Goal: Obtain resource: Download file/media

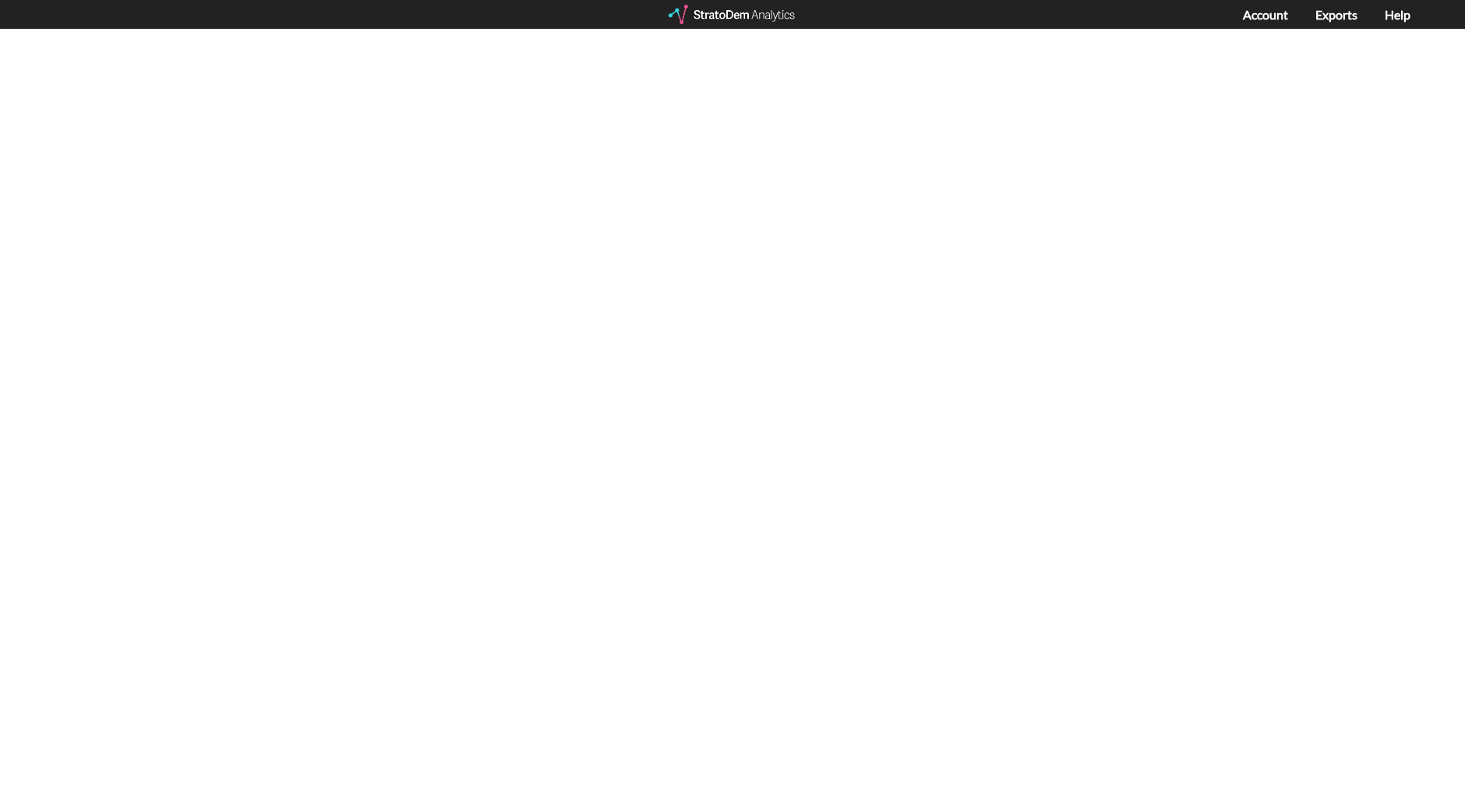
click at [719, 17] on div at bounding box center [733, 14] width 129 height 20
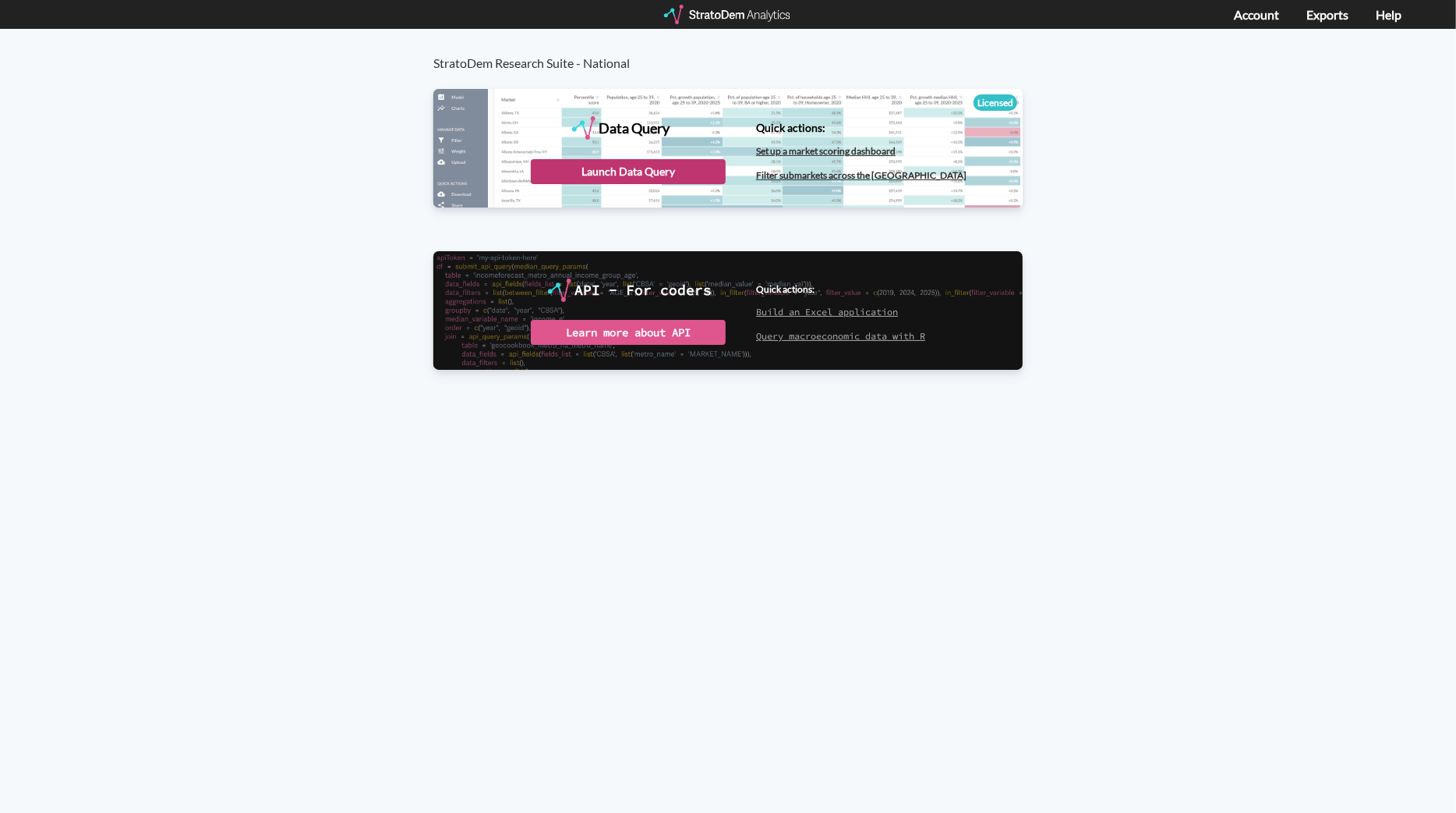
click at [634, 170] on div "Launch Data Query" at bounding box center [629, 171] width 195 height 25
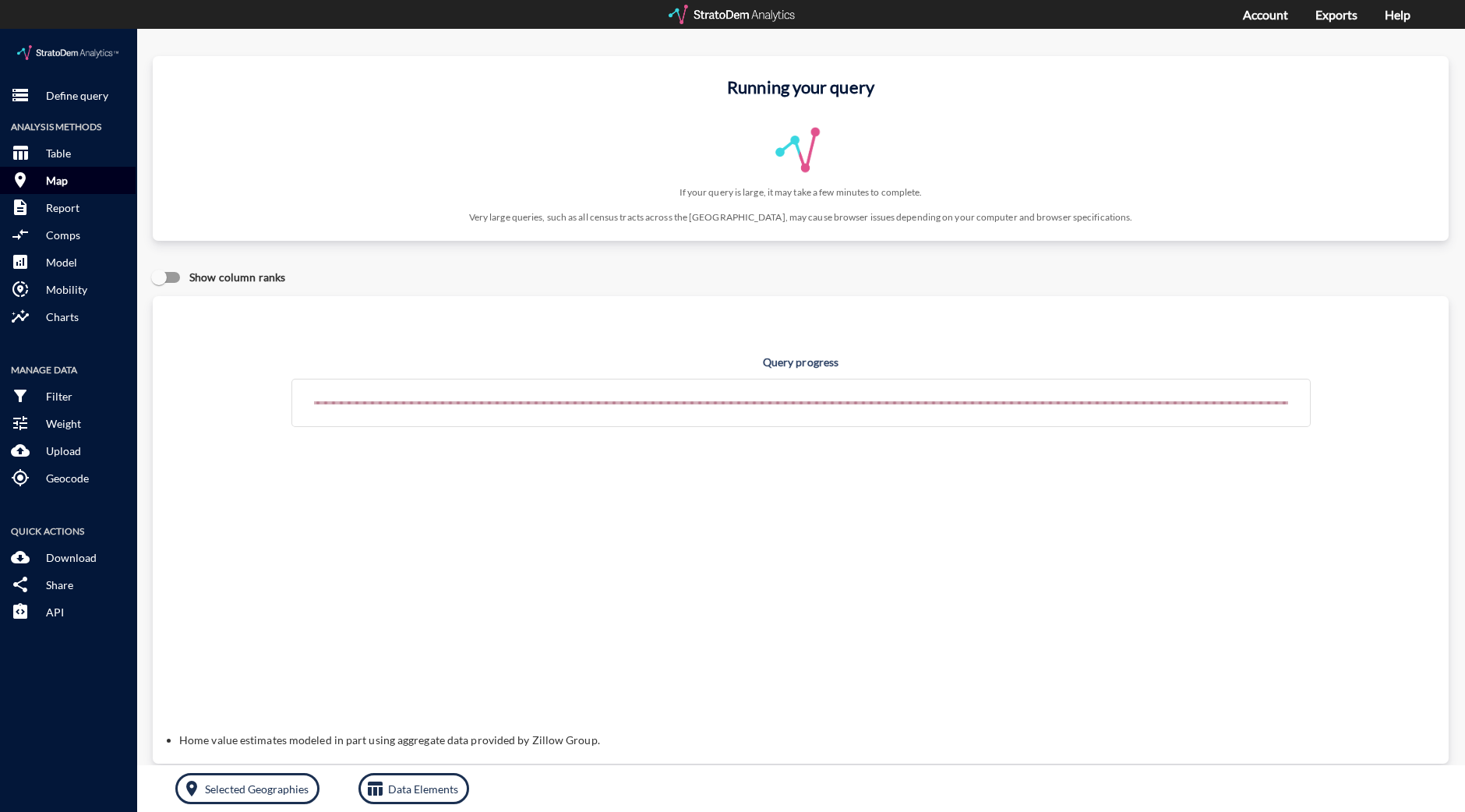
click p "Map"
click at [760, 21] on div at bounding box center [733, 14] width 129 height 20
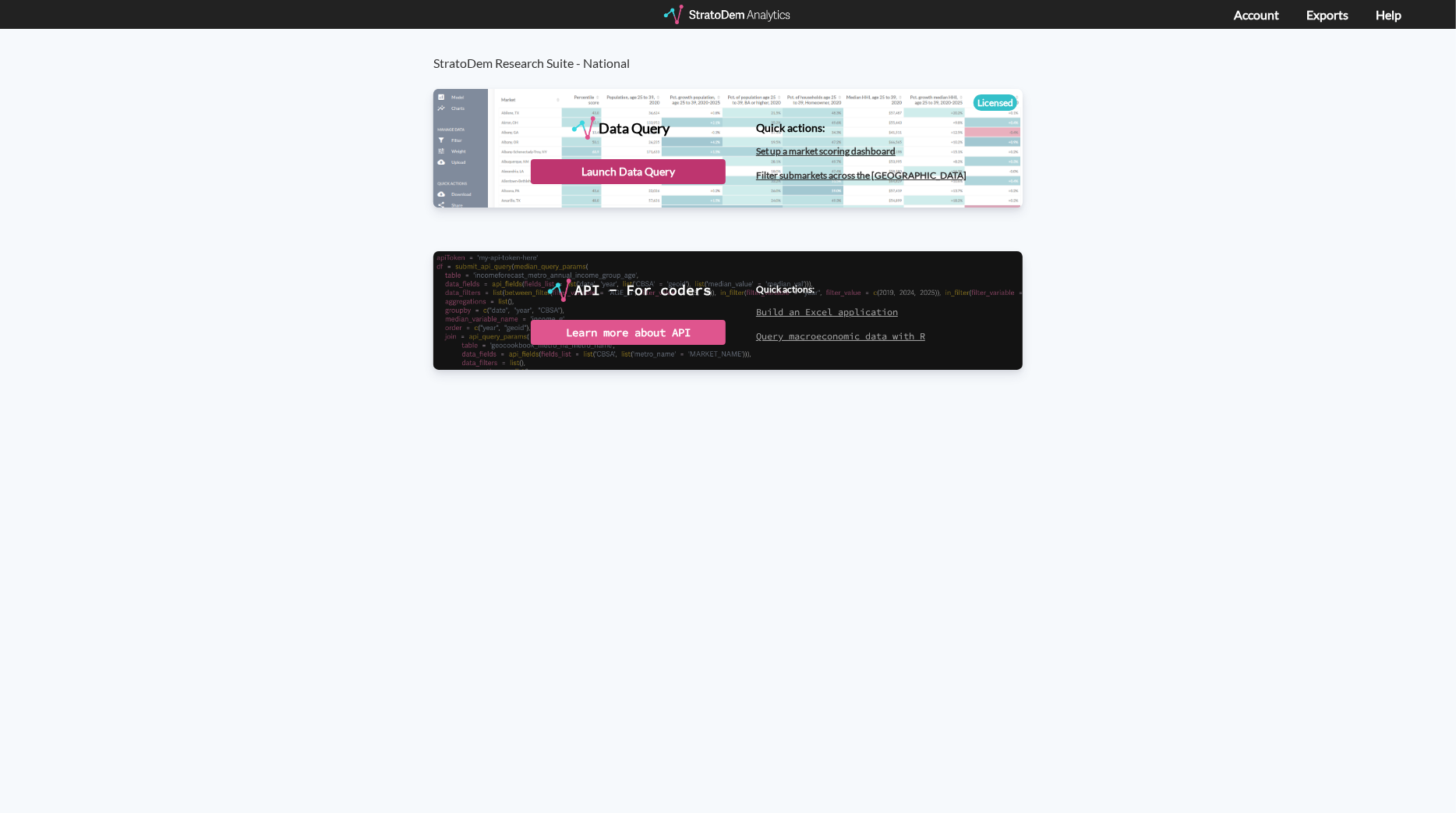
click at [669, 171] on div "Launch Data Query" at bounding box center [629, 171] width 195 height 25
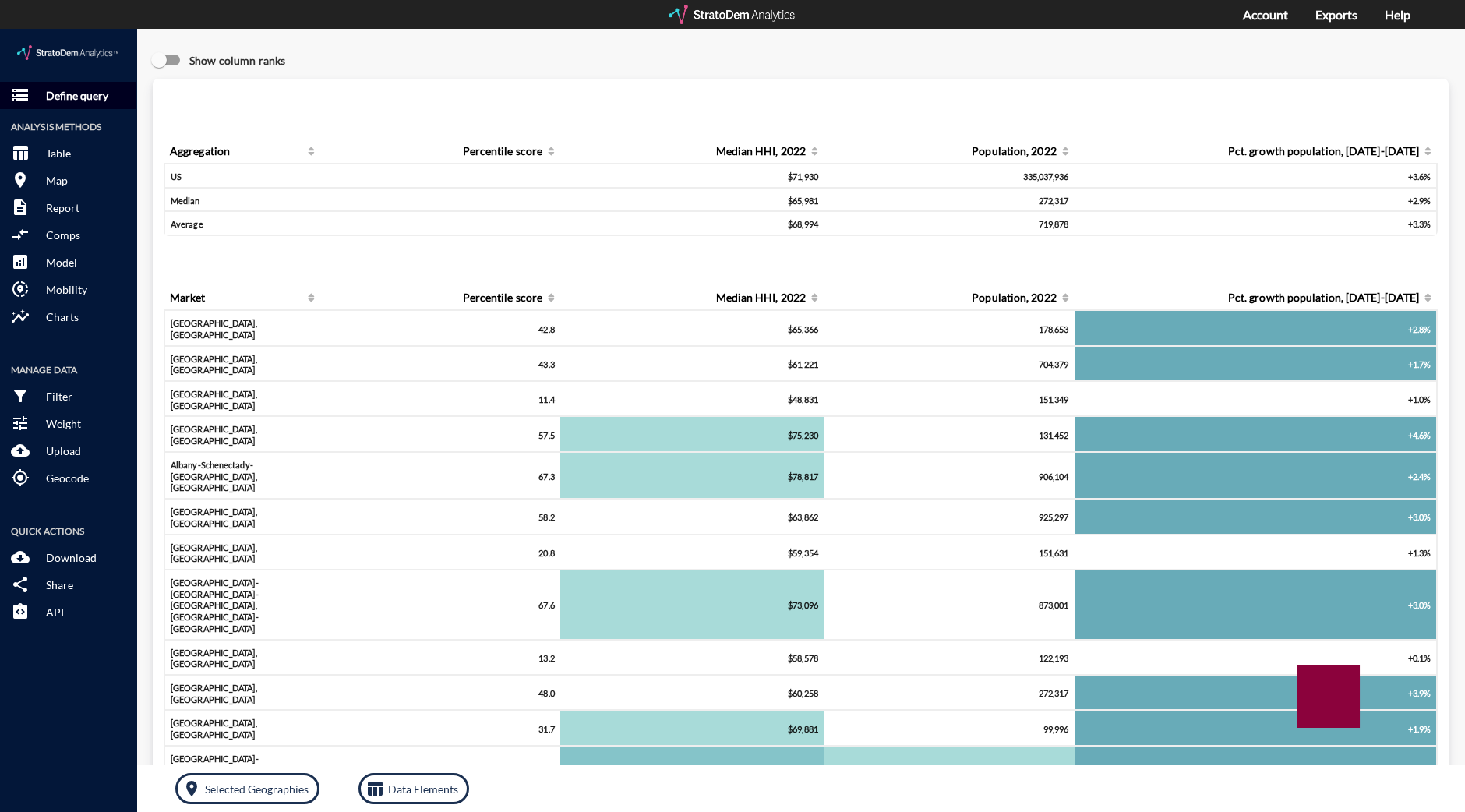
click p "Define query"
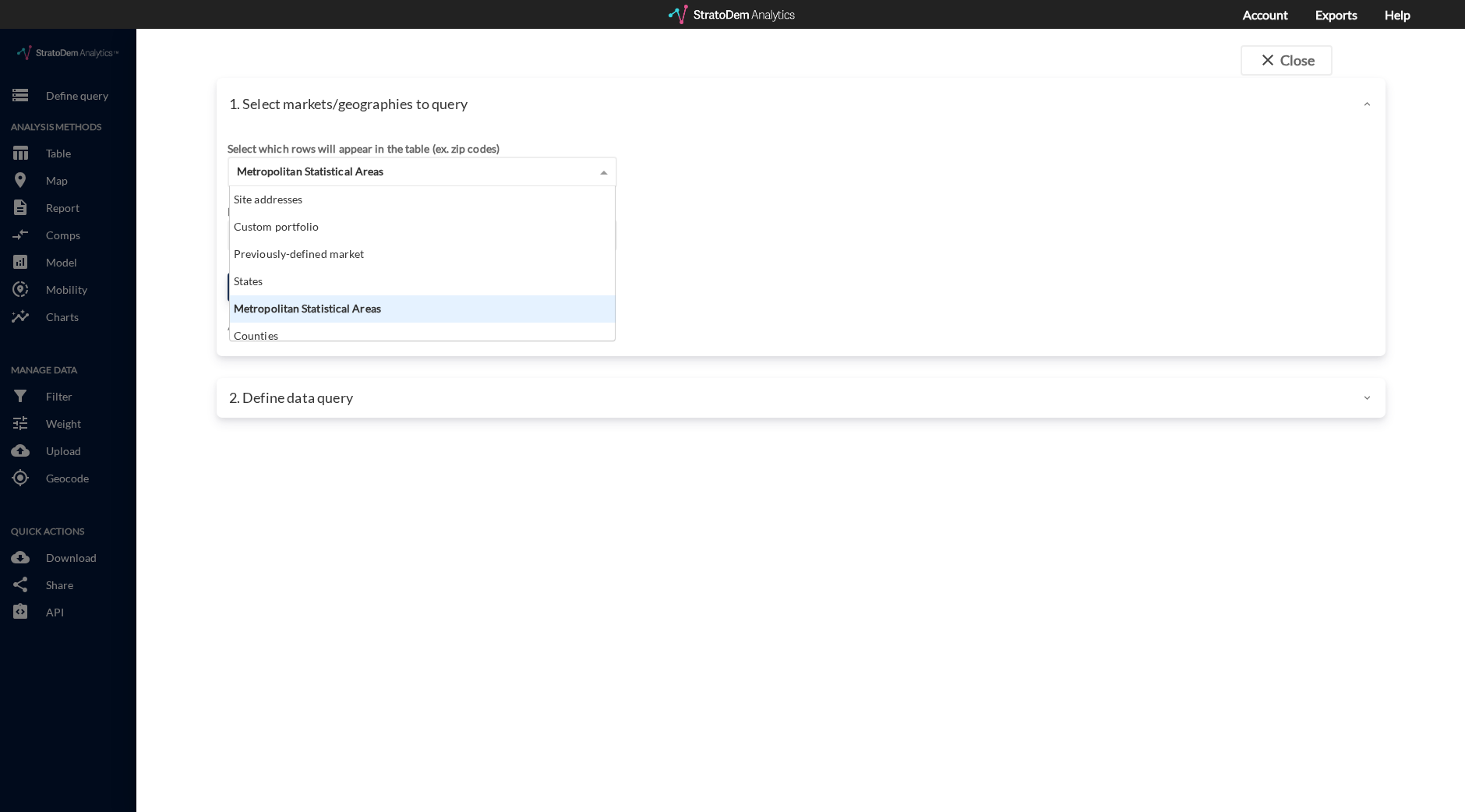
click div "Metropolitan Statistical Areas"
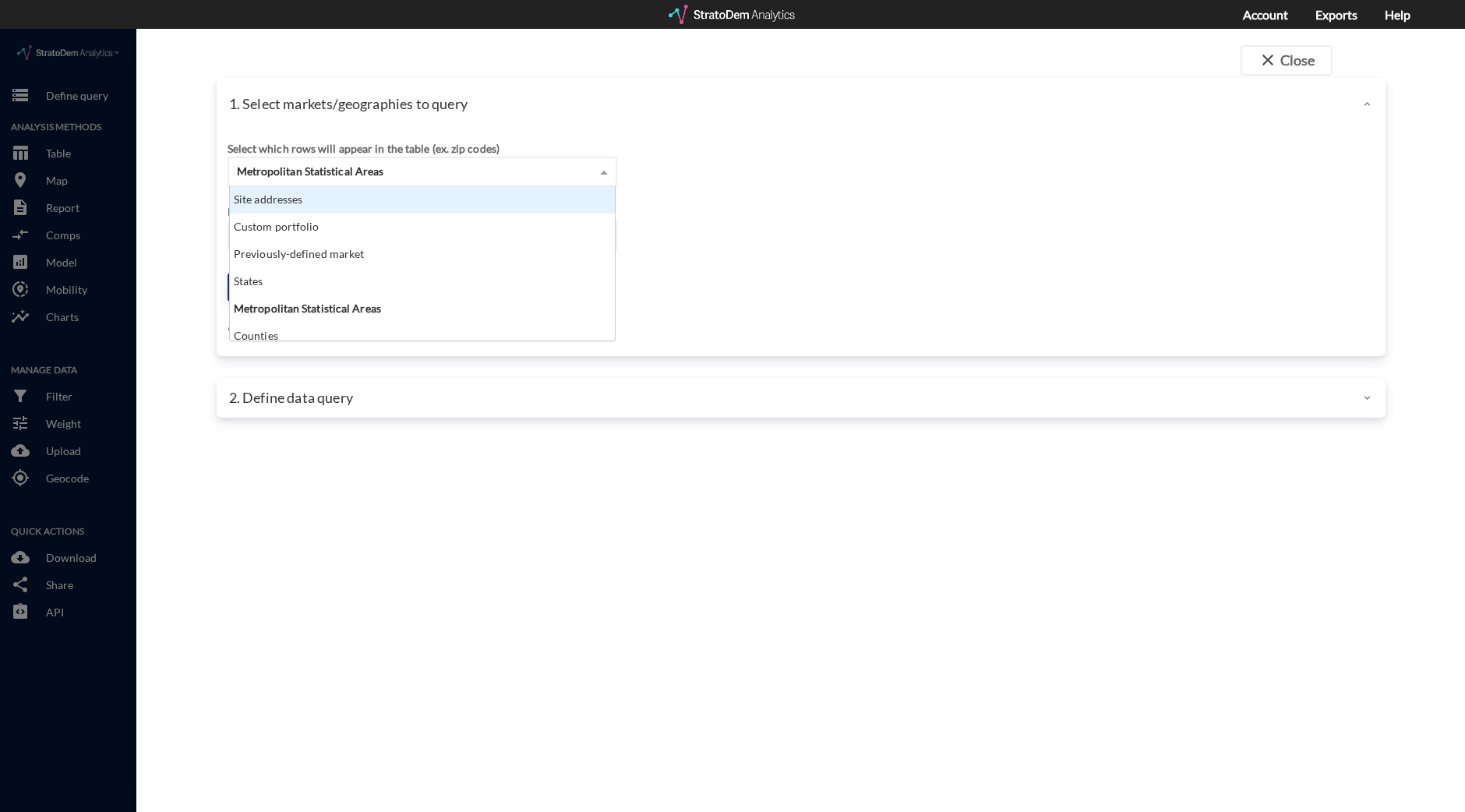
click div "Site addresses"
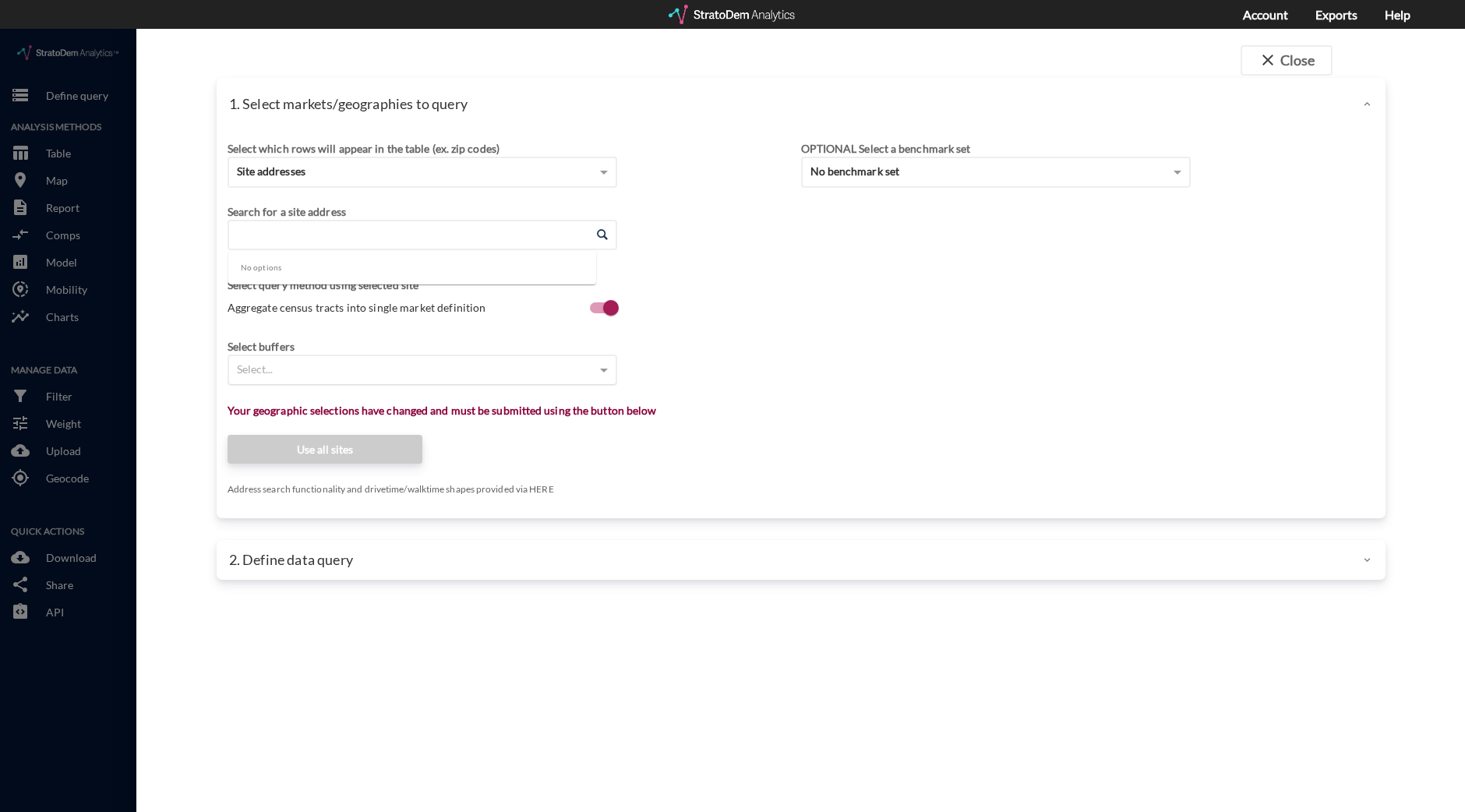
click input "Enter an address"
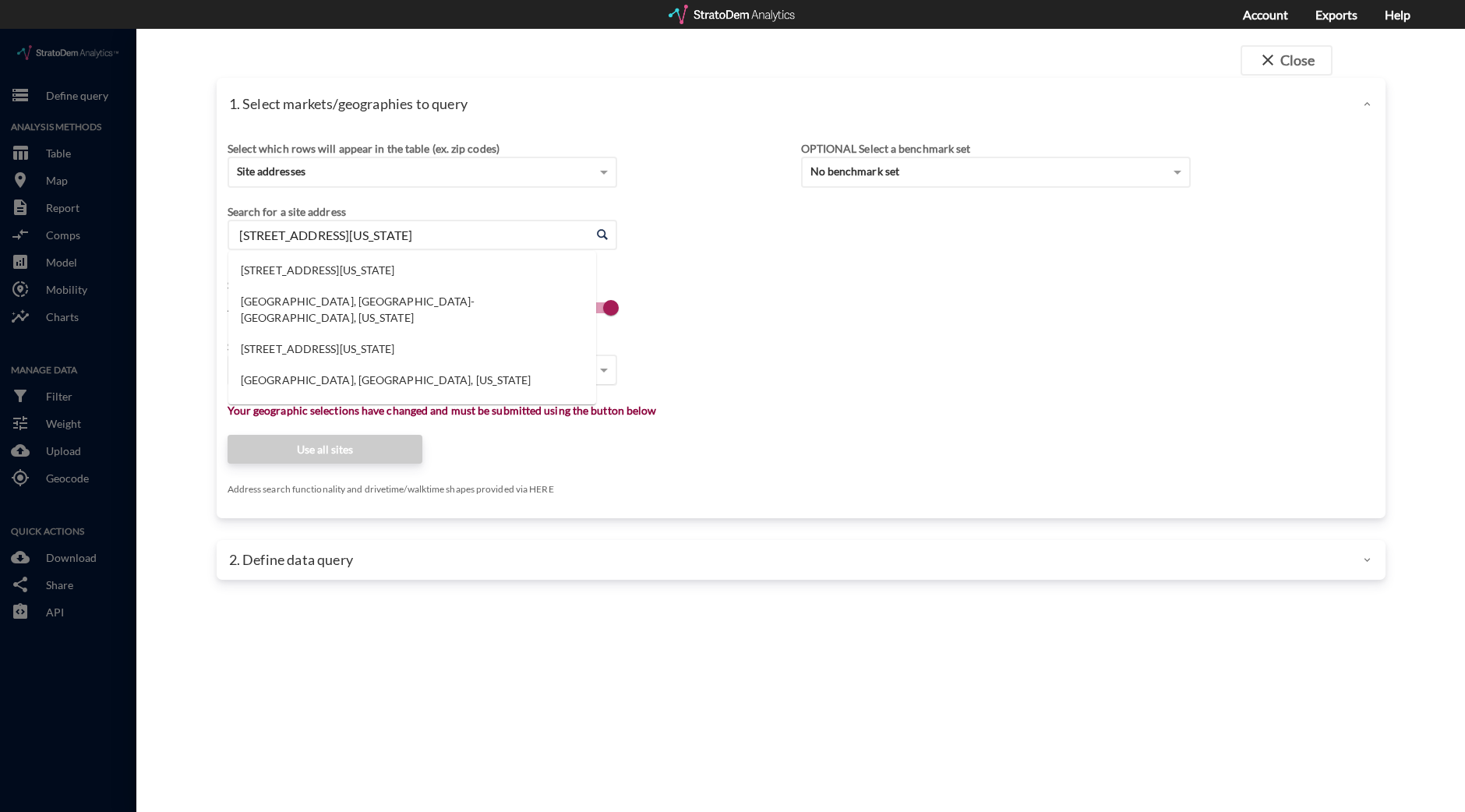
type input "10640 N Riverside Dr, Fort Worth, Texas"
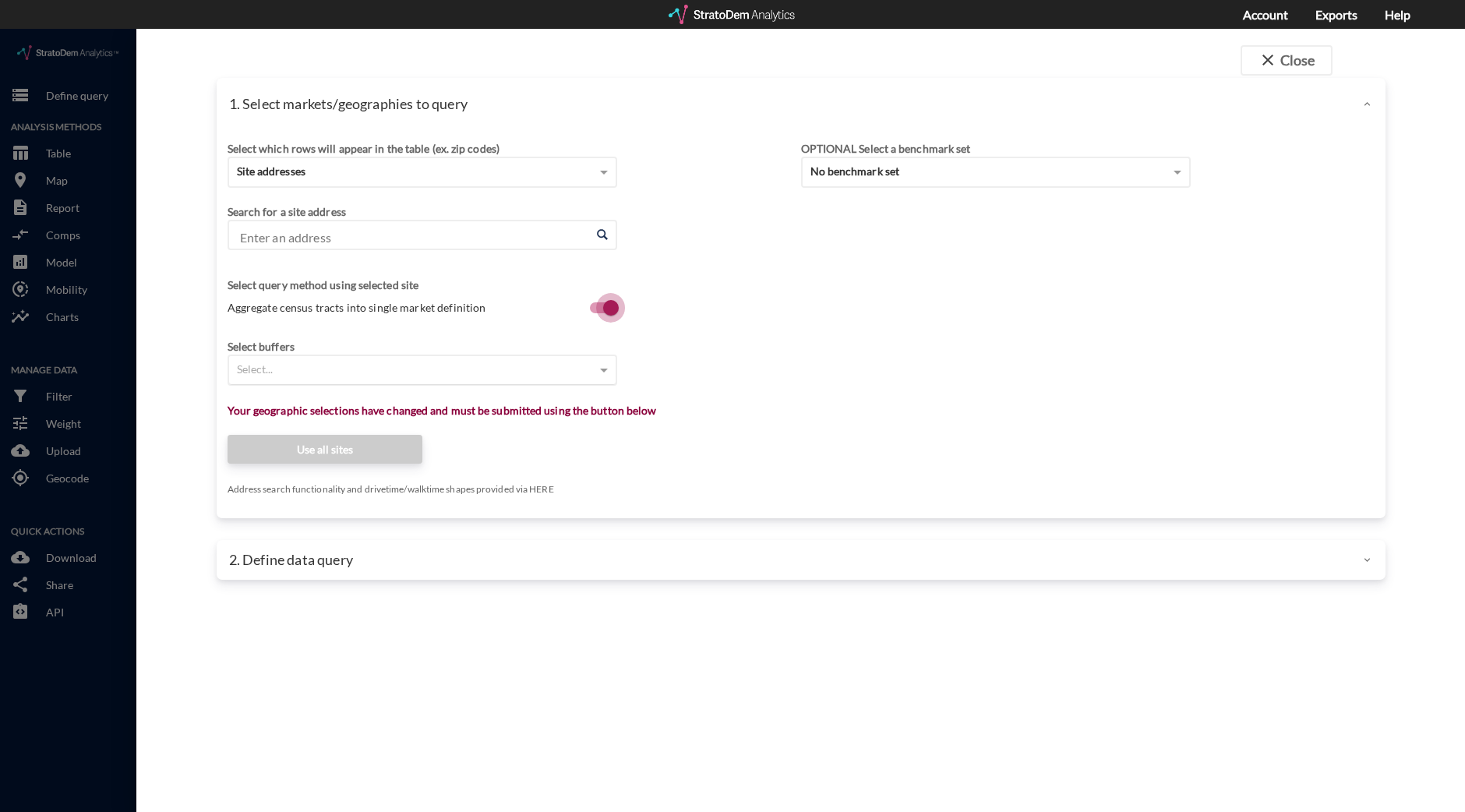
scroll to position [3, 0]
click input "Enter an address"
click li "N Riverside Dr, Fort Worth, Texas"
click input "N Riverside Dr, Fort Worth, Texas"
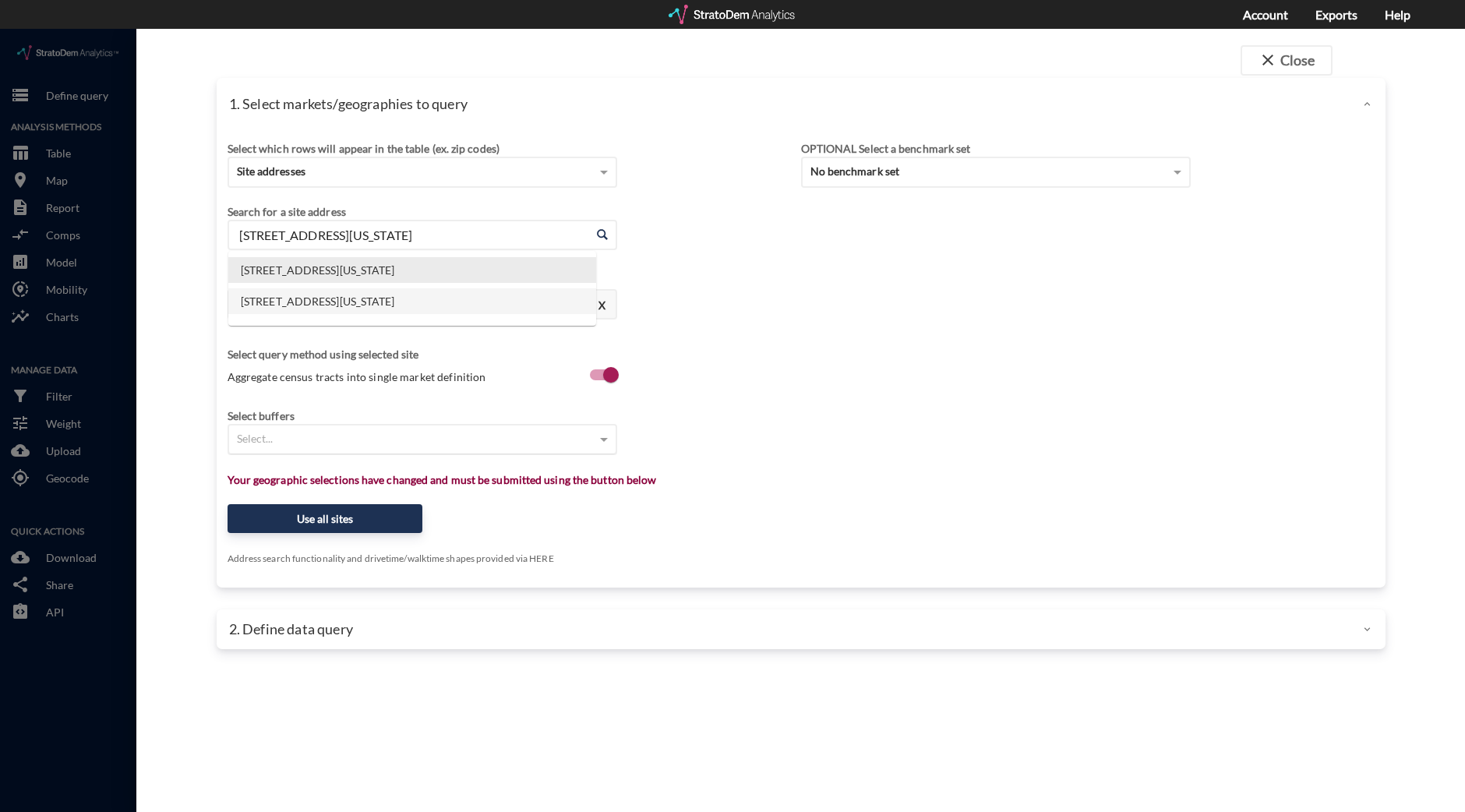
click li "10640 N Riverside Dr, Fort Worth, Texas"
type input "10640 N Riverside Dr, Fort Worth, Texas"
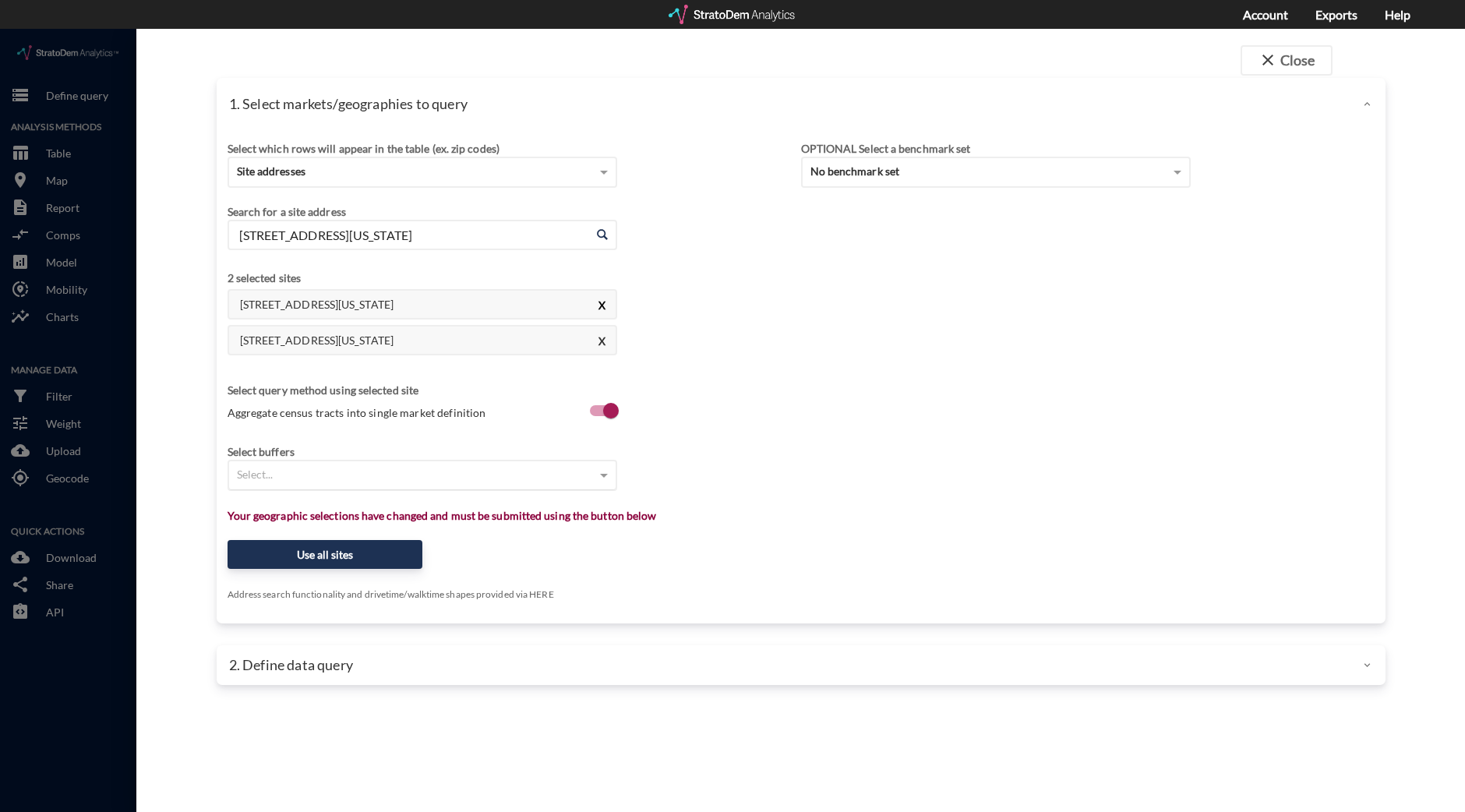
click button "X"
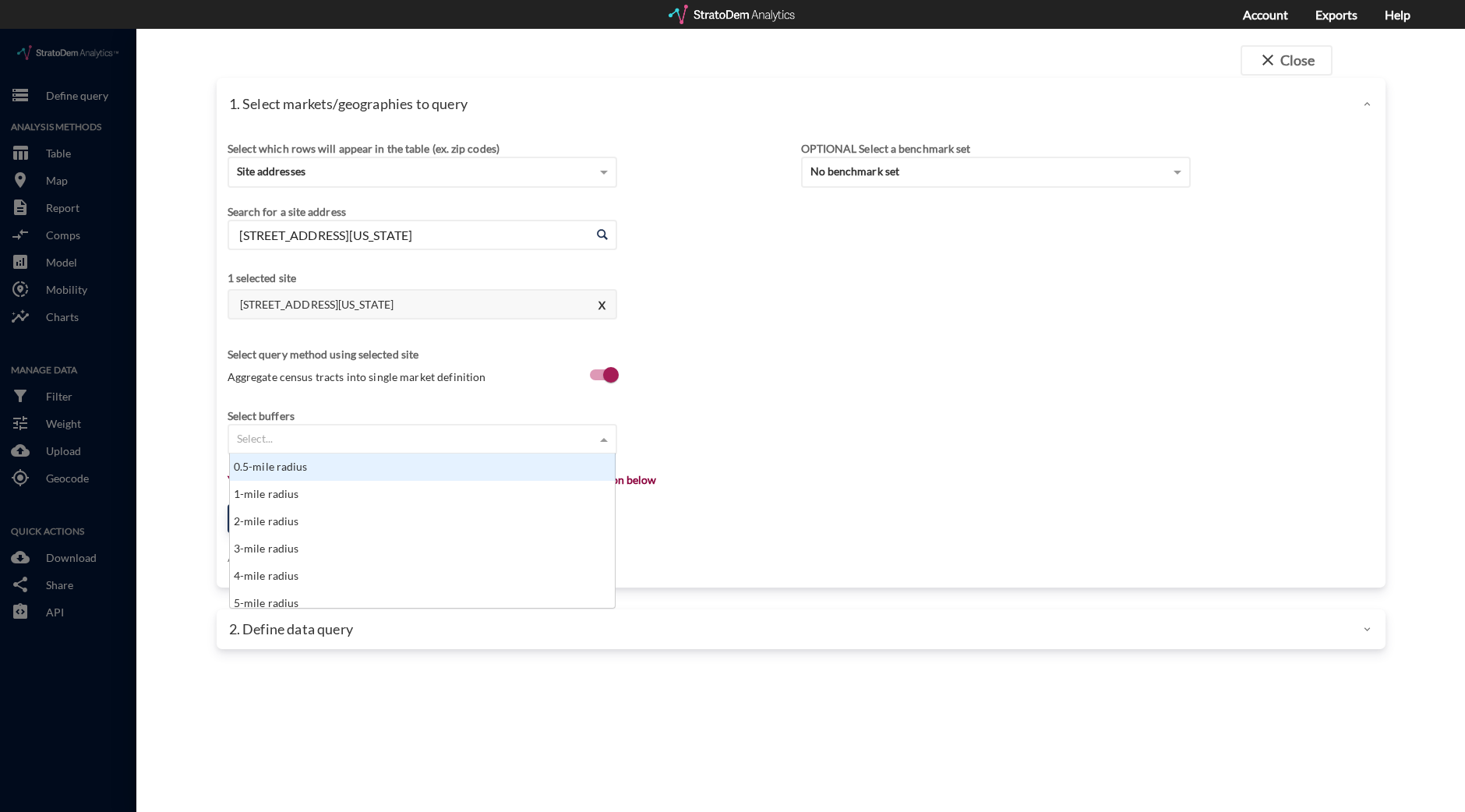
click div "Select..."
click div "1-mile radius"
click div "× 1-mile radius"
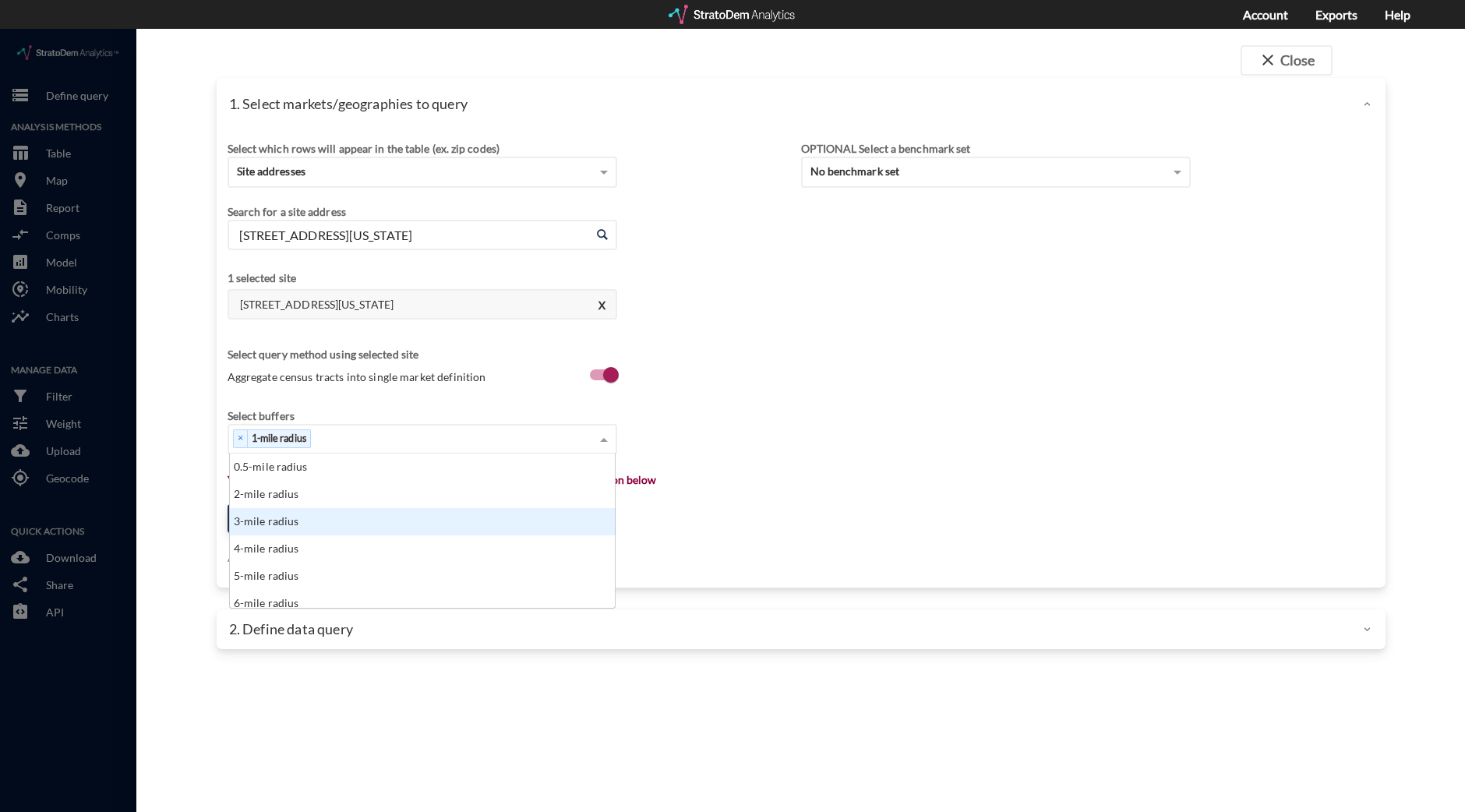
click div "3-mile radius"
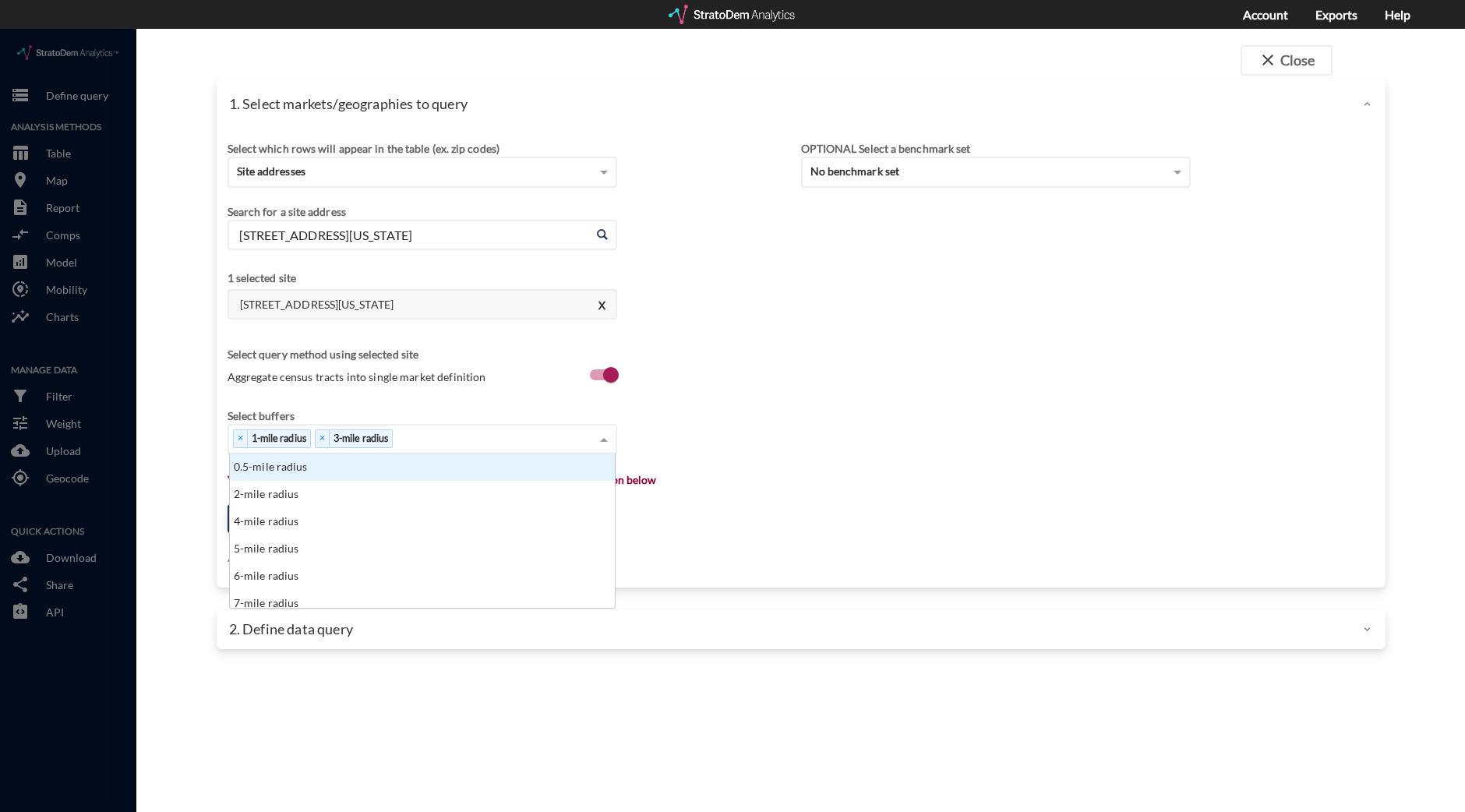
click div "× 1-mile radius × 3-mile radius"
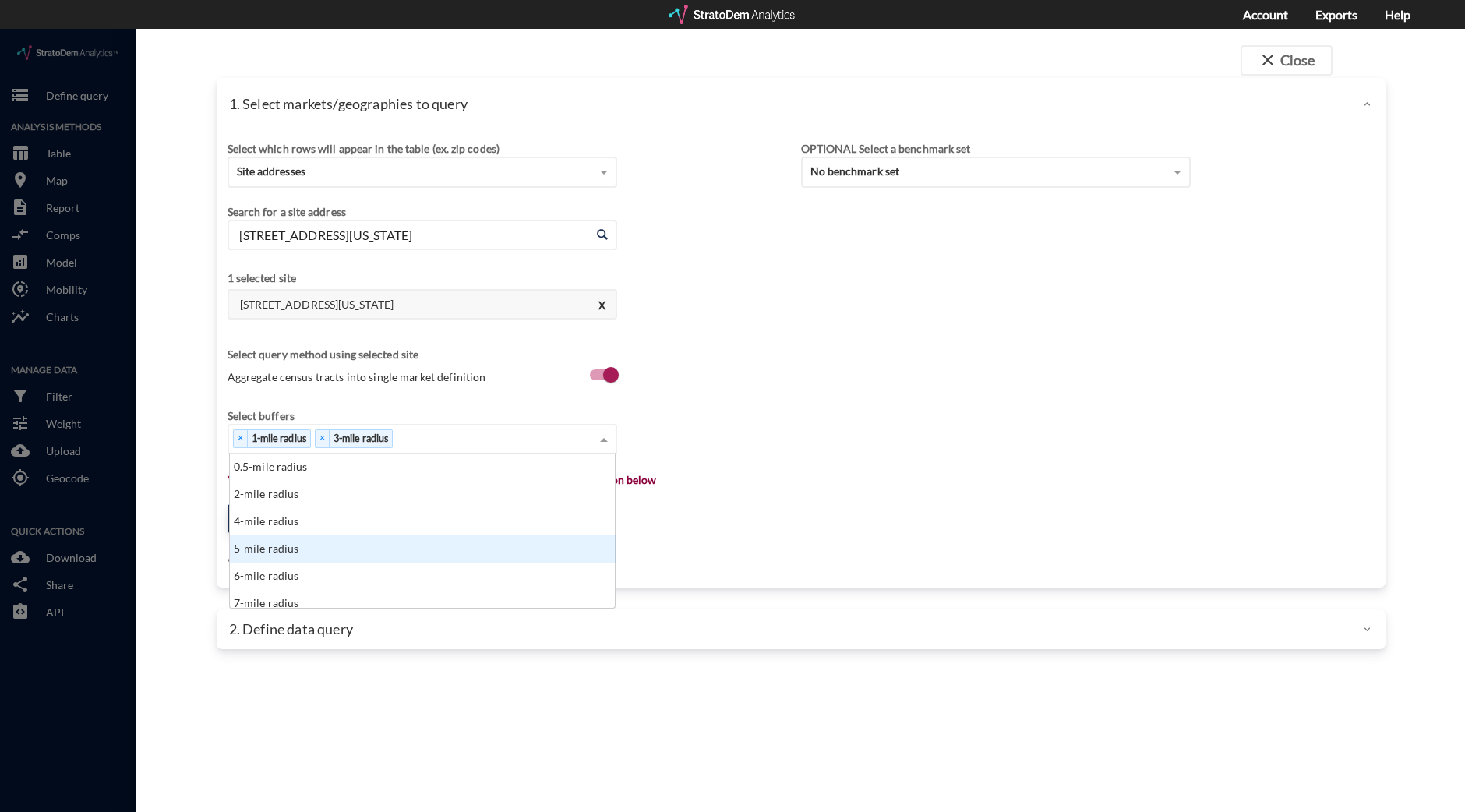
click div "5-mile radius"
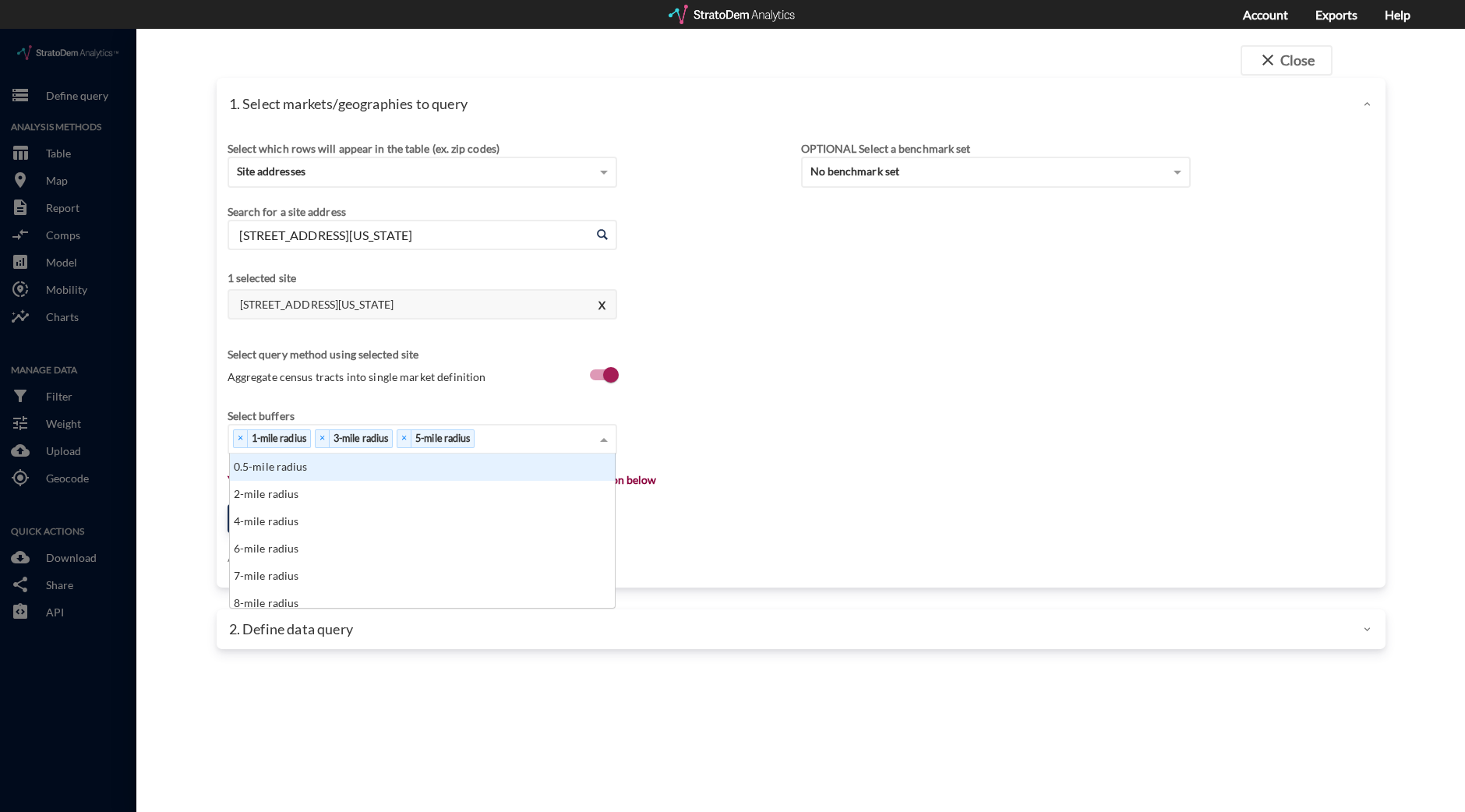
click div "× 1-mile radius × 3-mile radius × 5-mile radius"
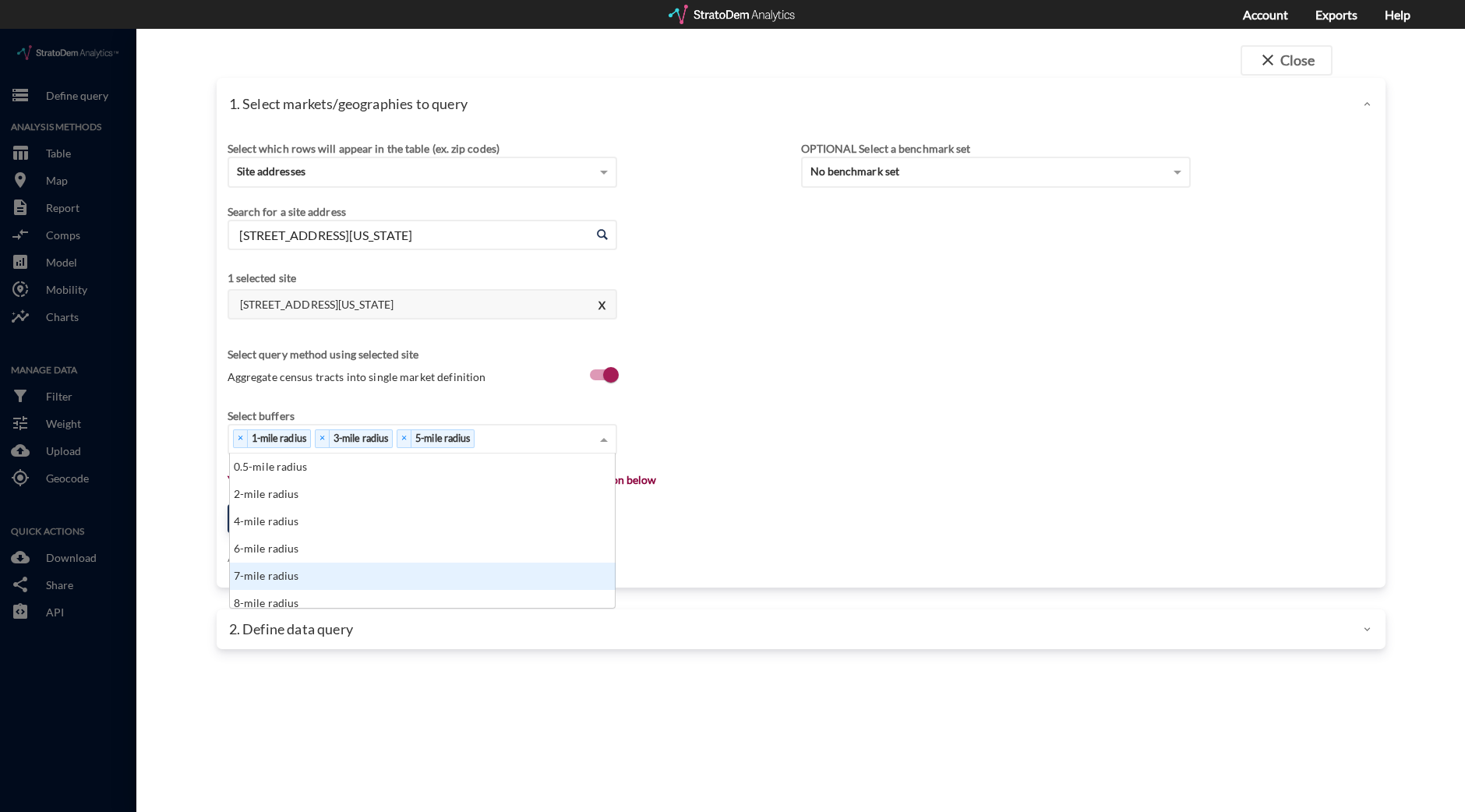
click div "7-mile radius"
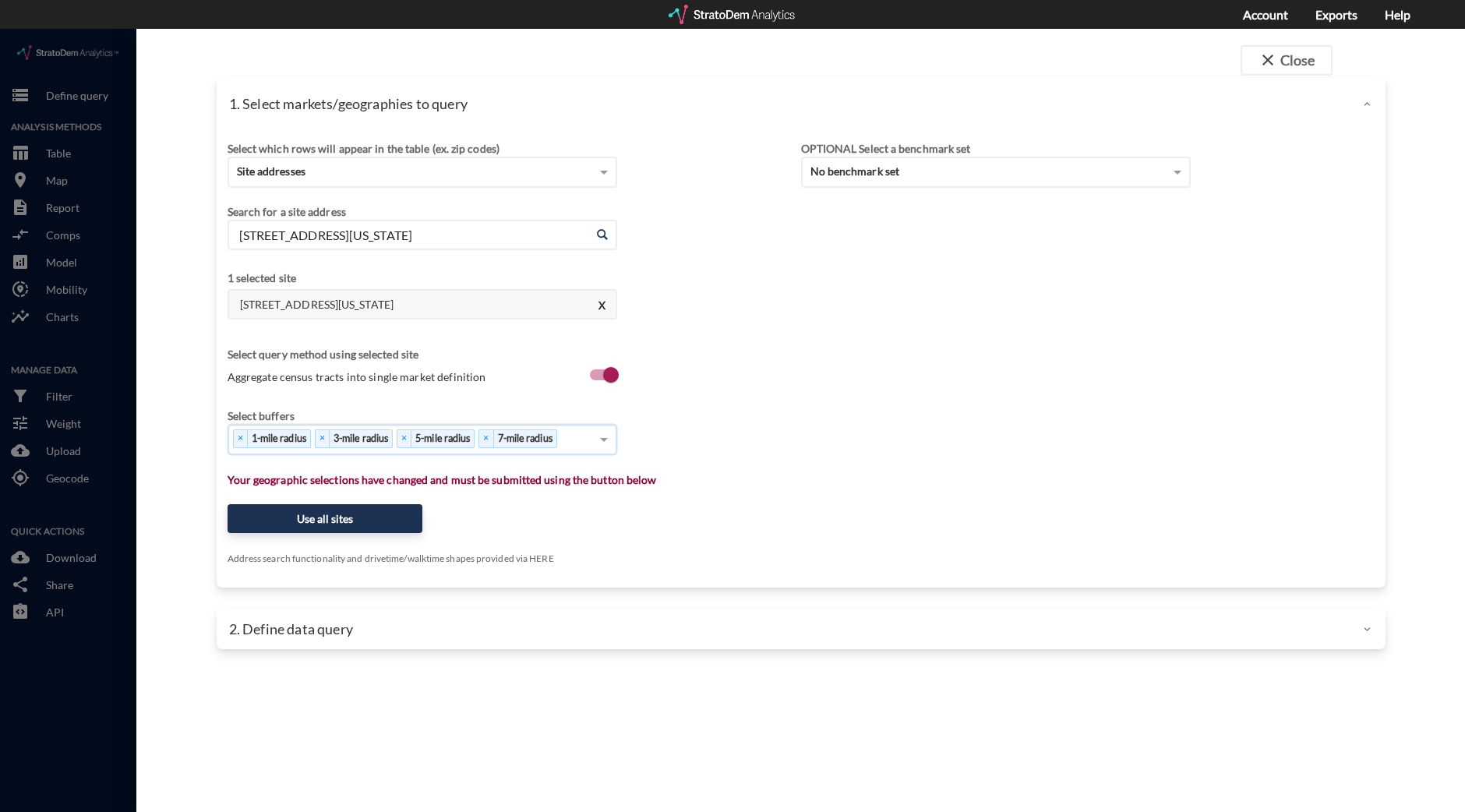
click input
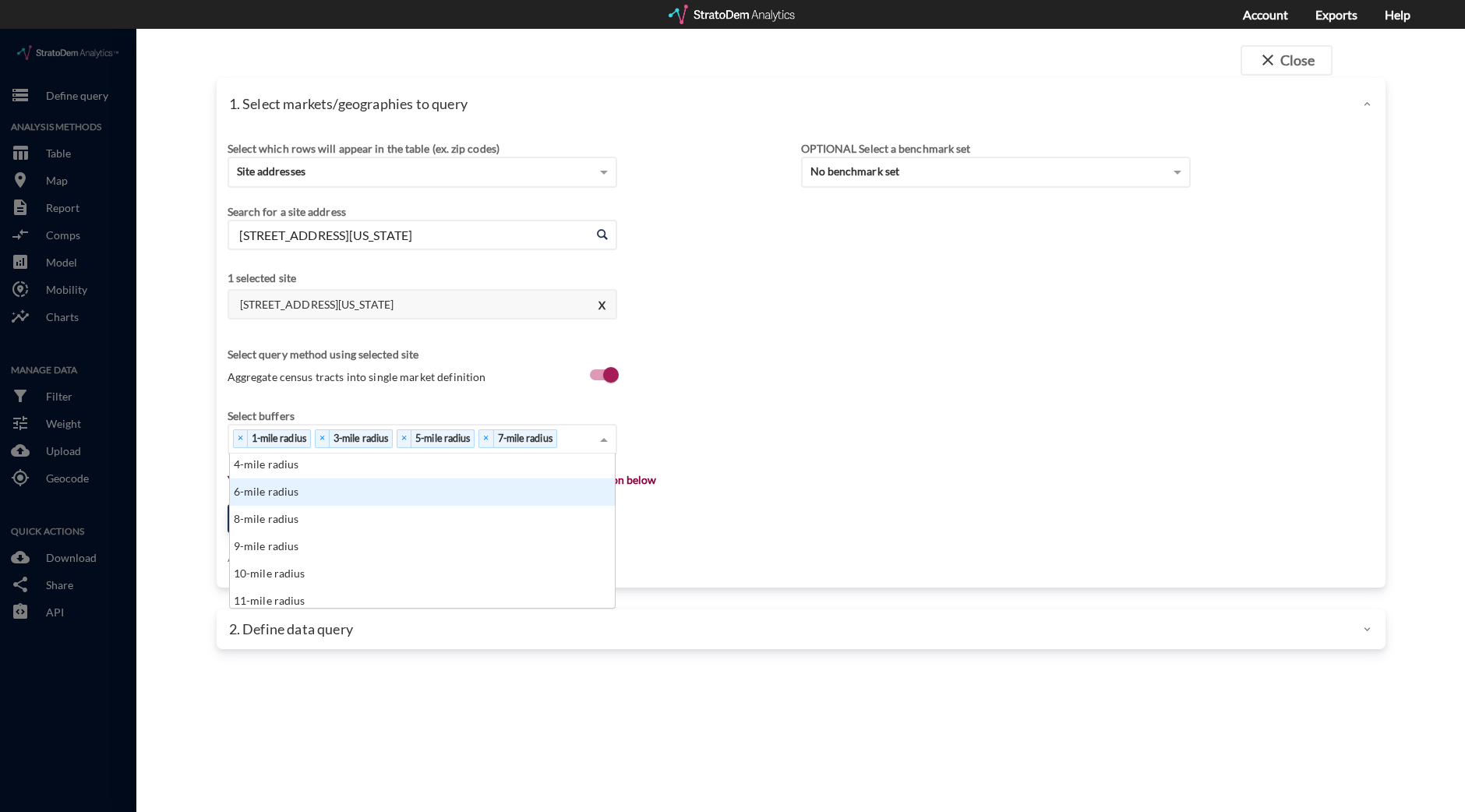
scroll to position [96, 0]
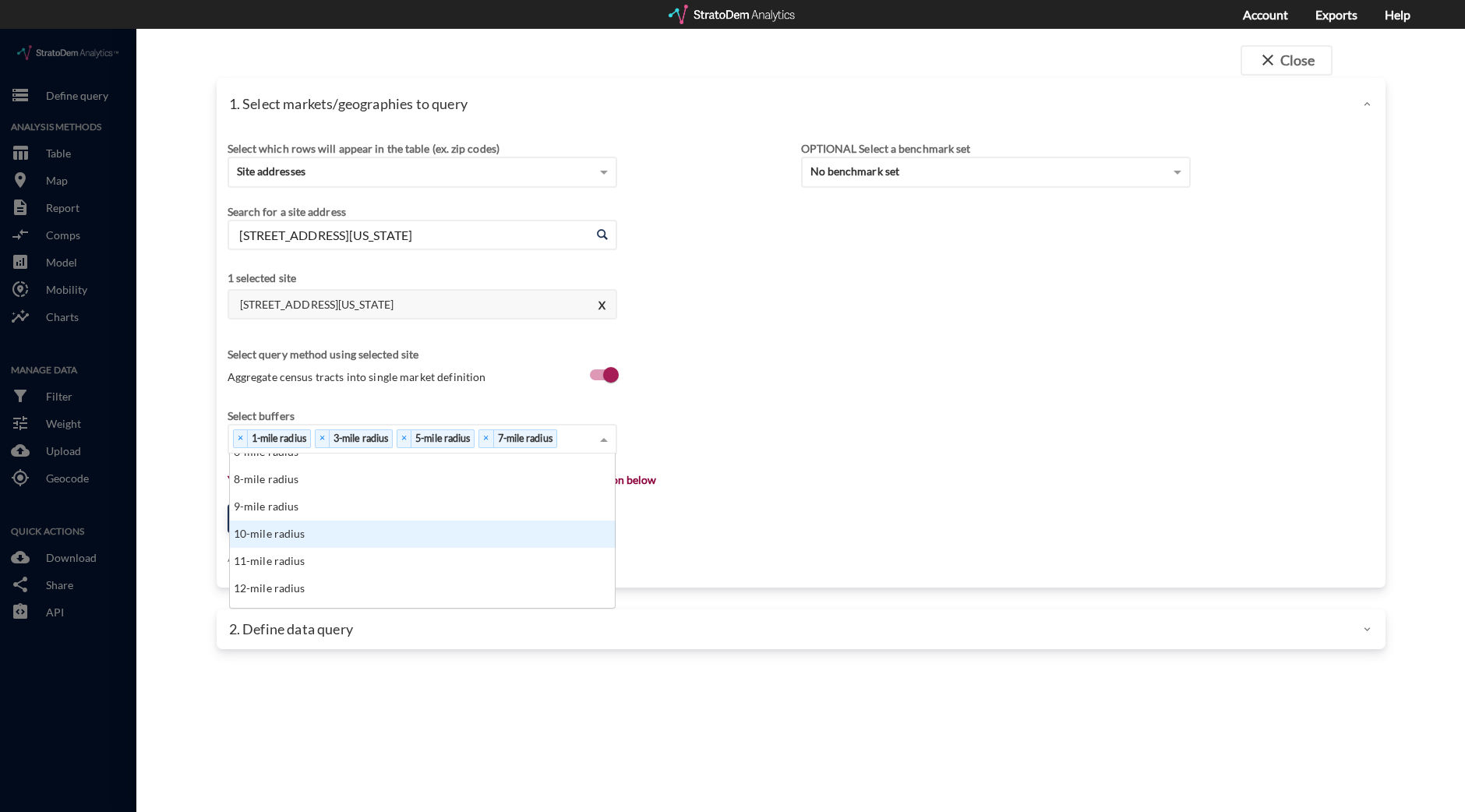
click div "10-mile radius"
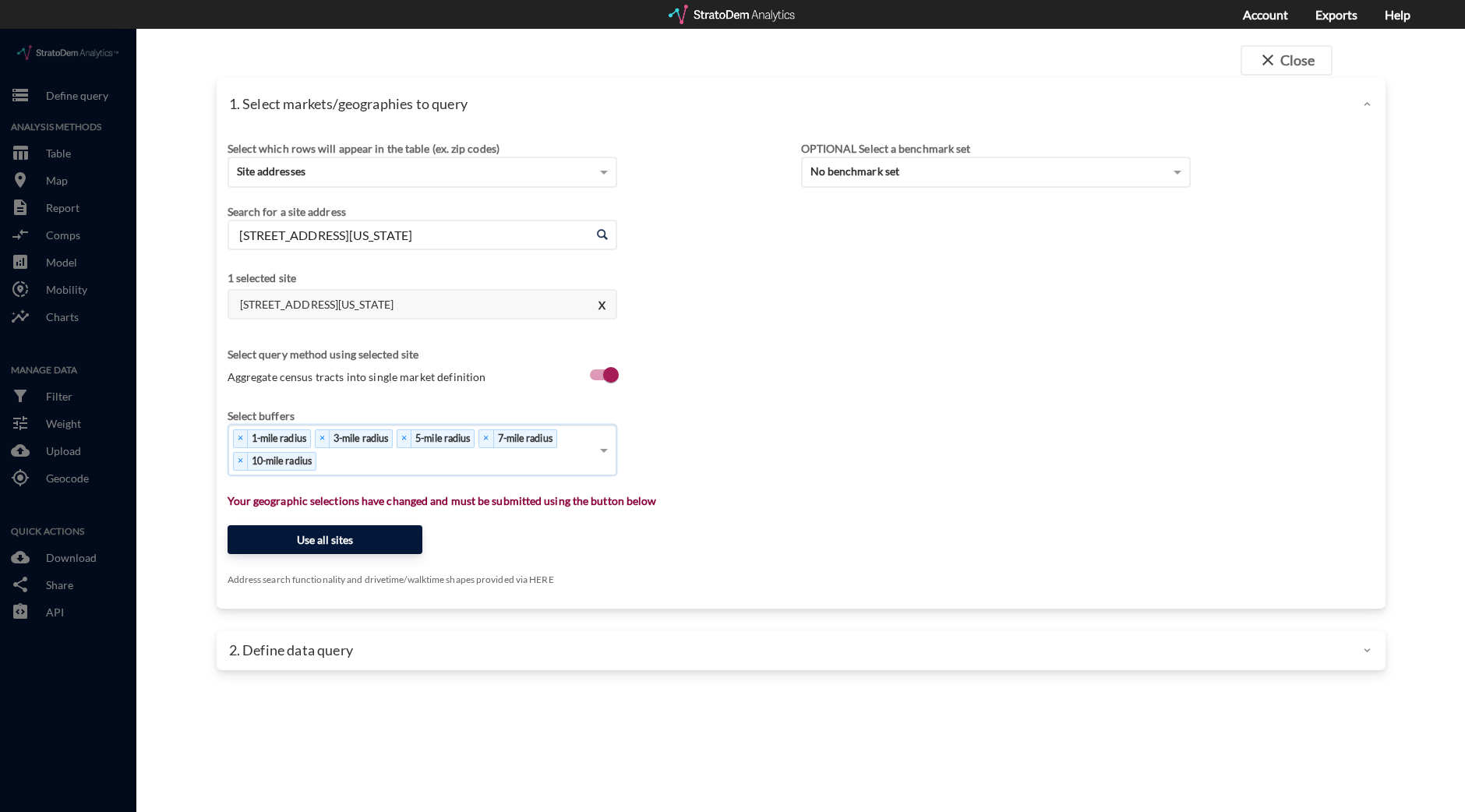
click button "Use all sites"
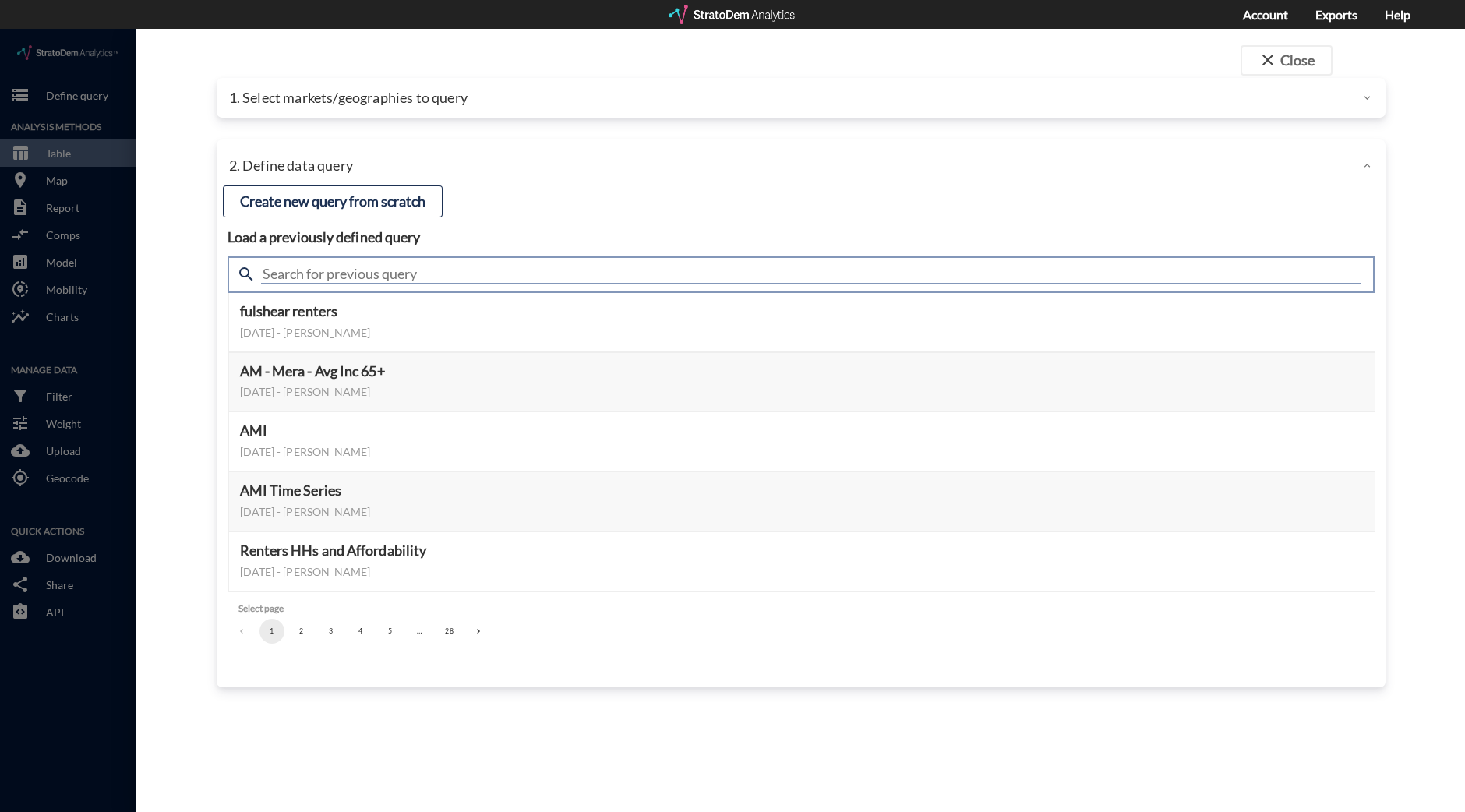
click input "text"
type input "housing demand"
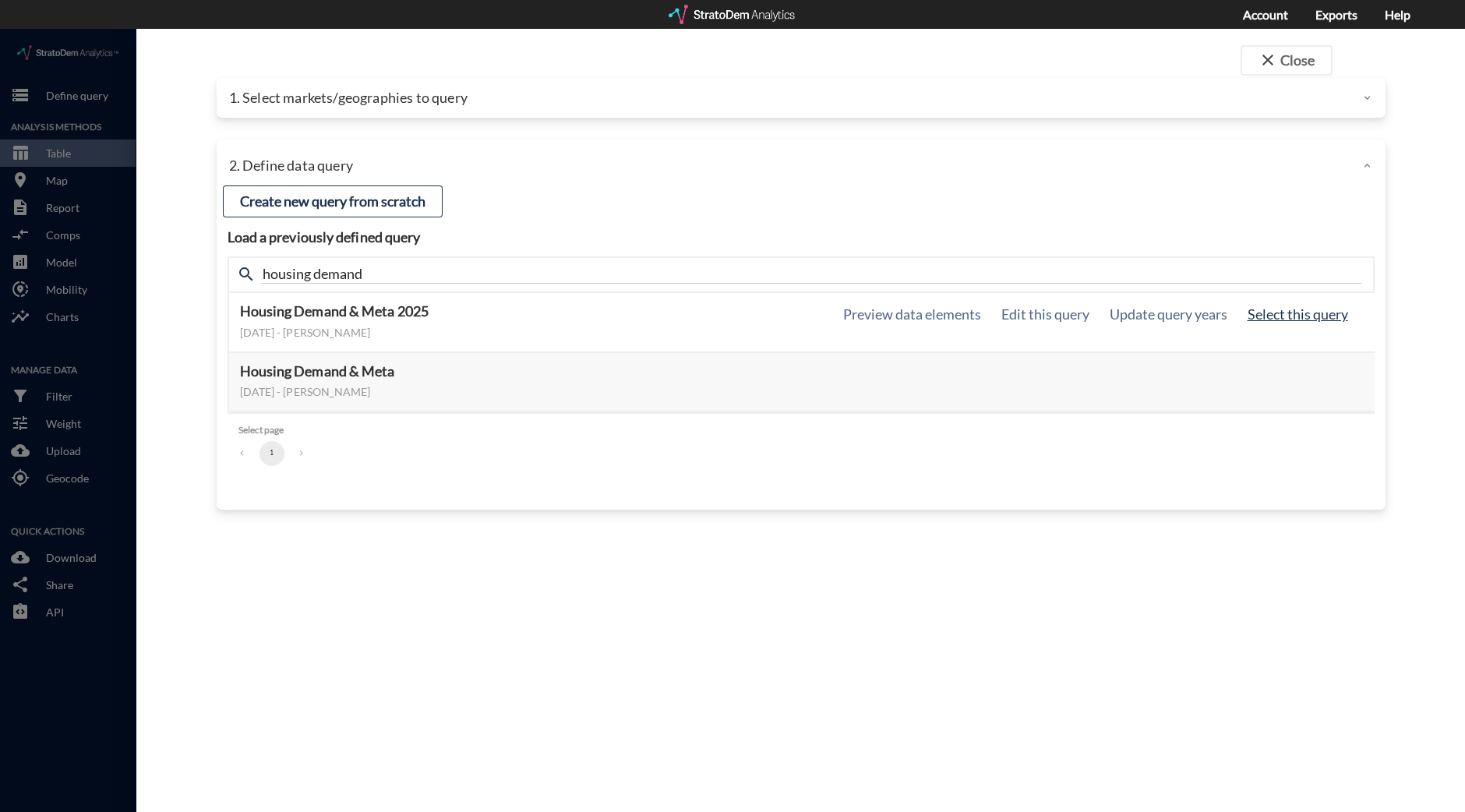
click button "Select this query"
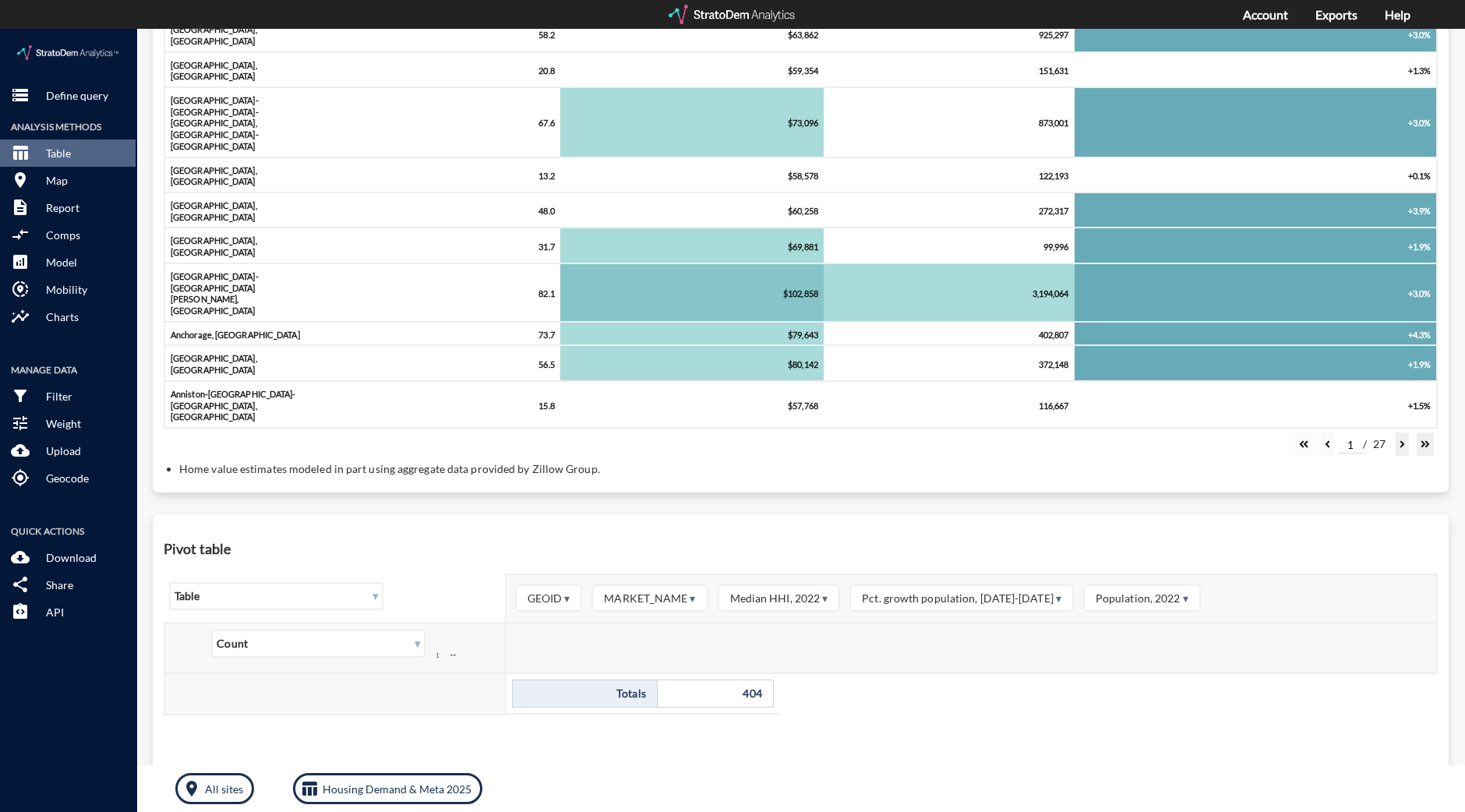
scroll to position [0, 0]
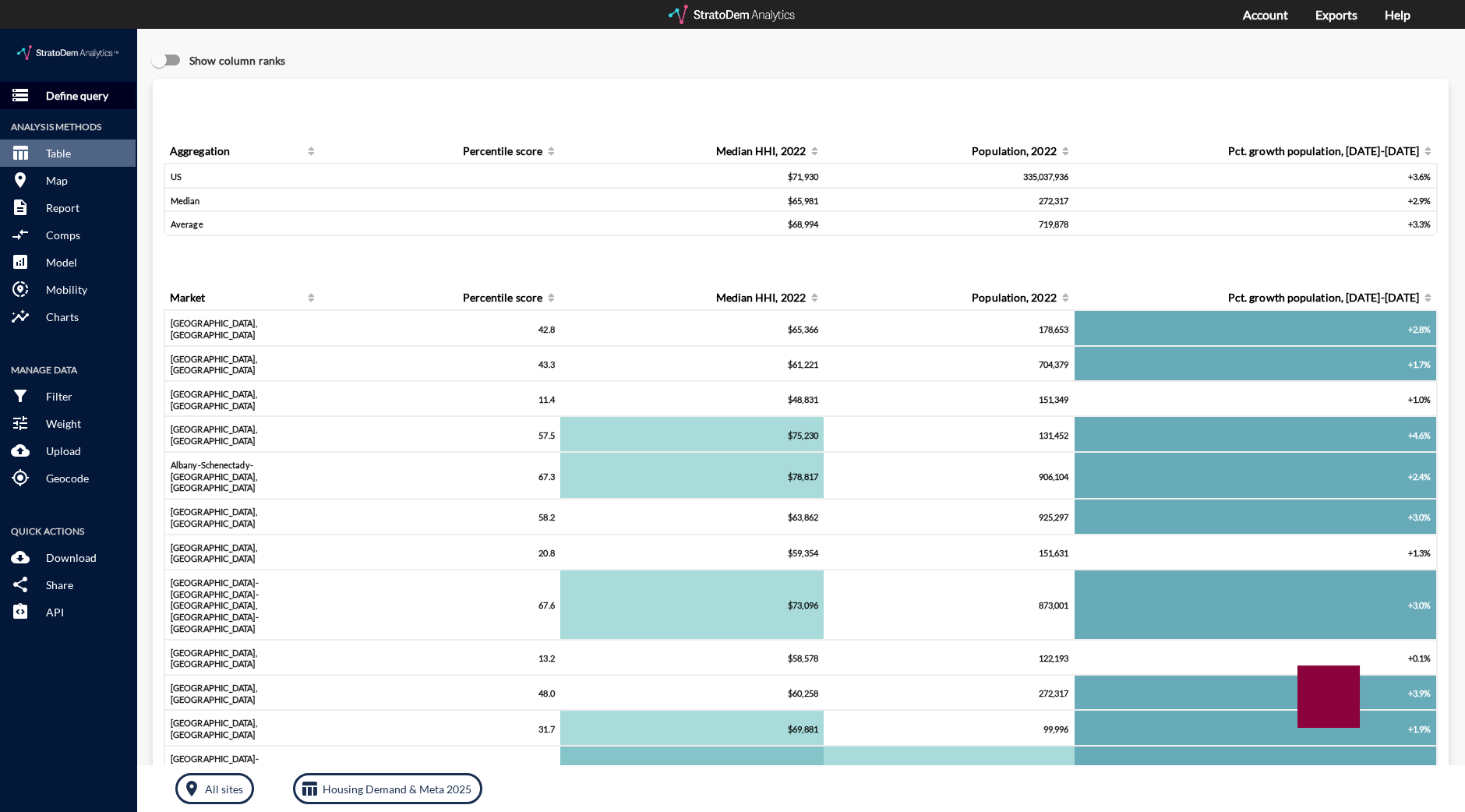
click p "Define query"
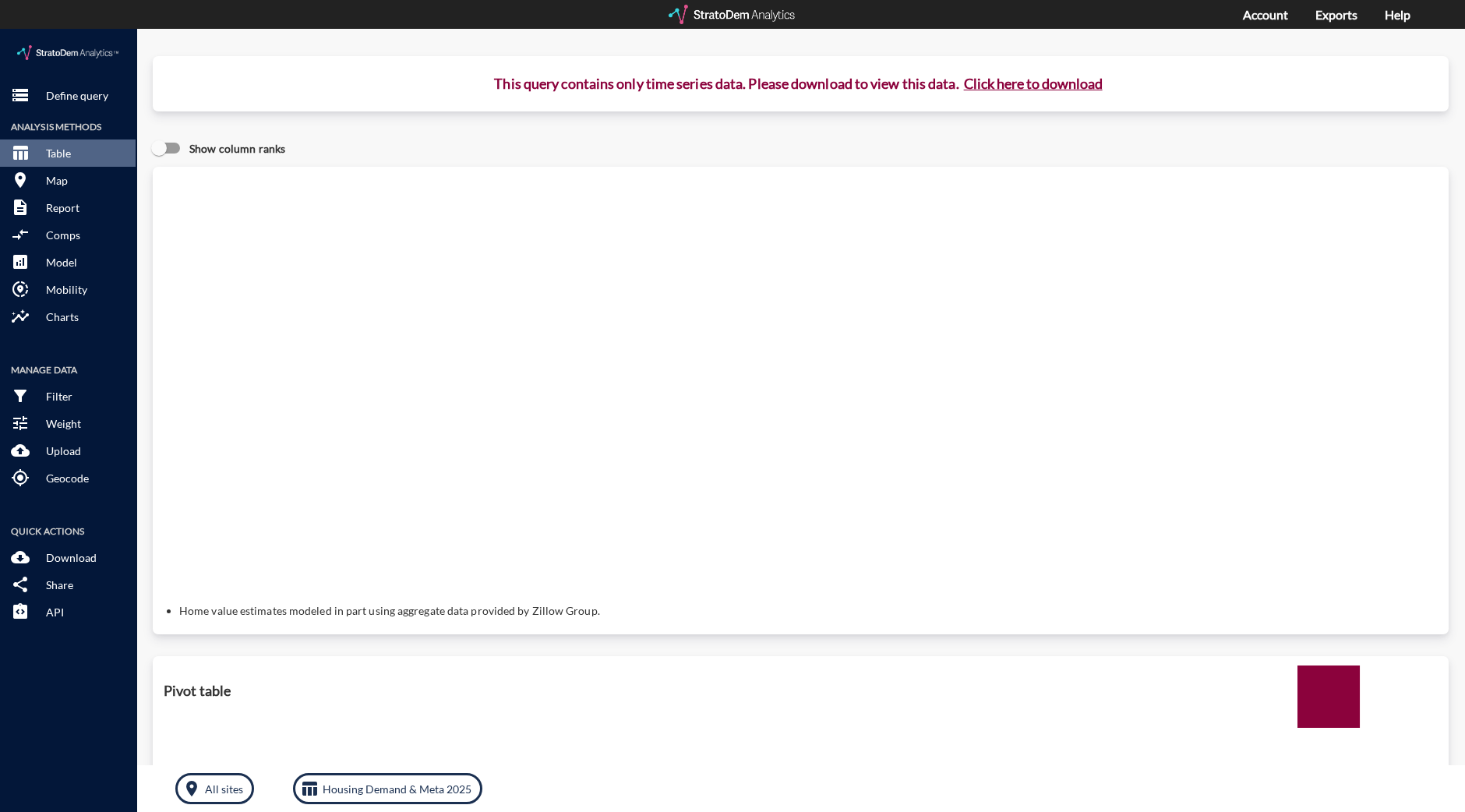
click button "Click here to download"
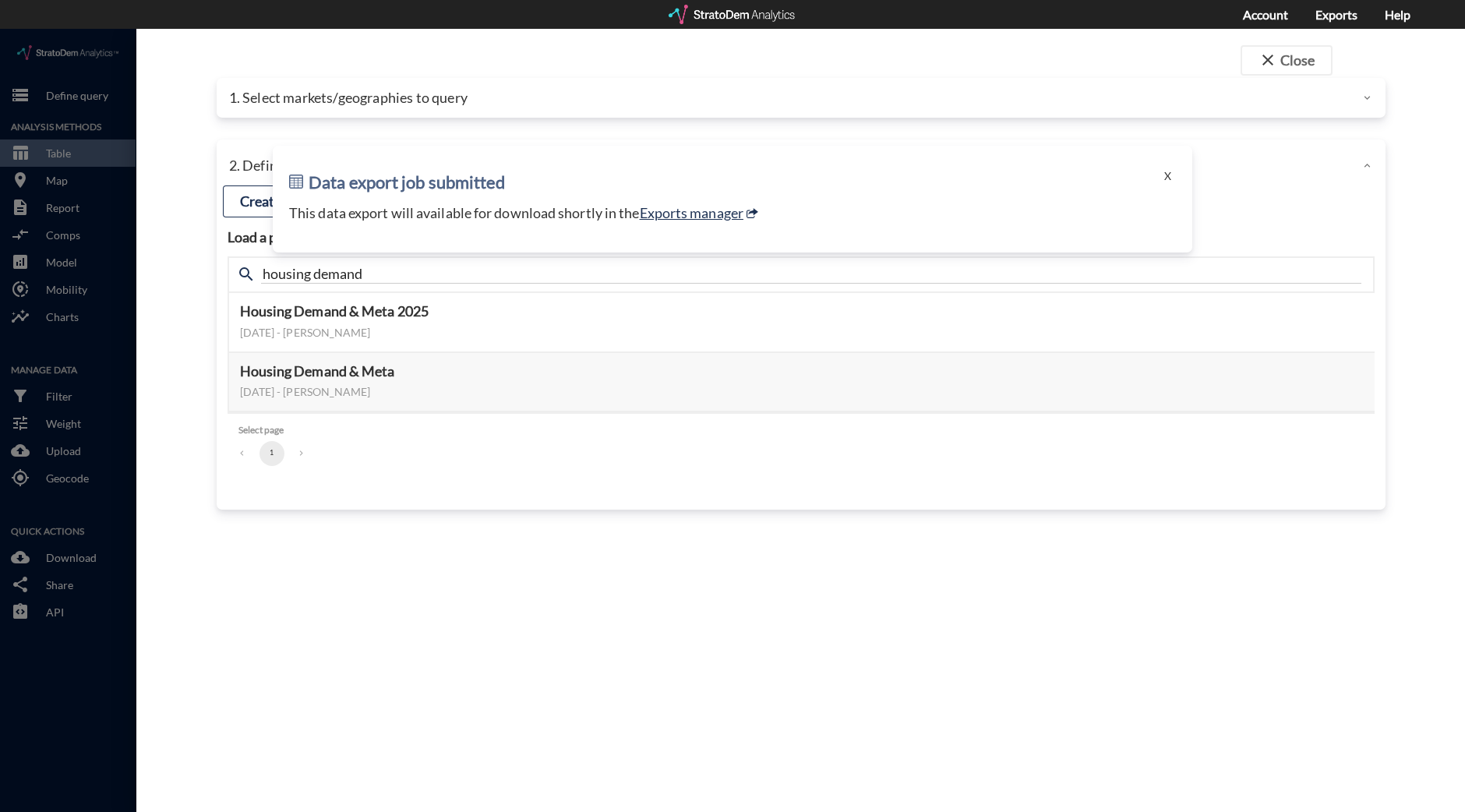
click p "This data export will available for download shortly in the Exports manager"
click link "Exports manager"
click span "close"
click button "X"
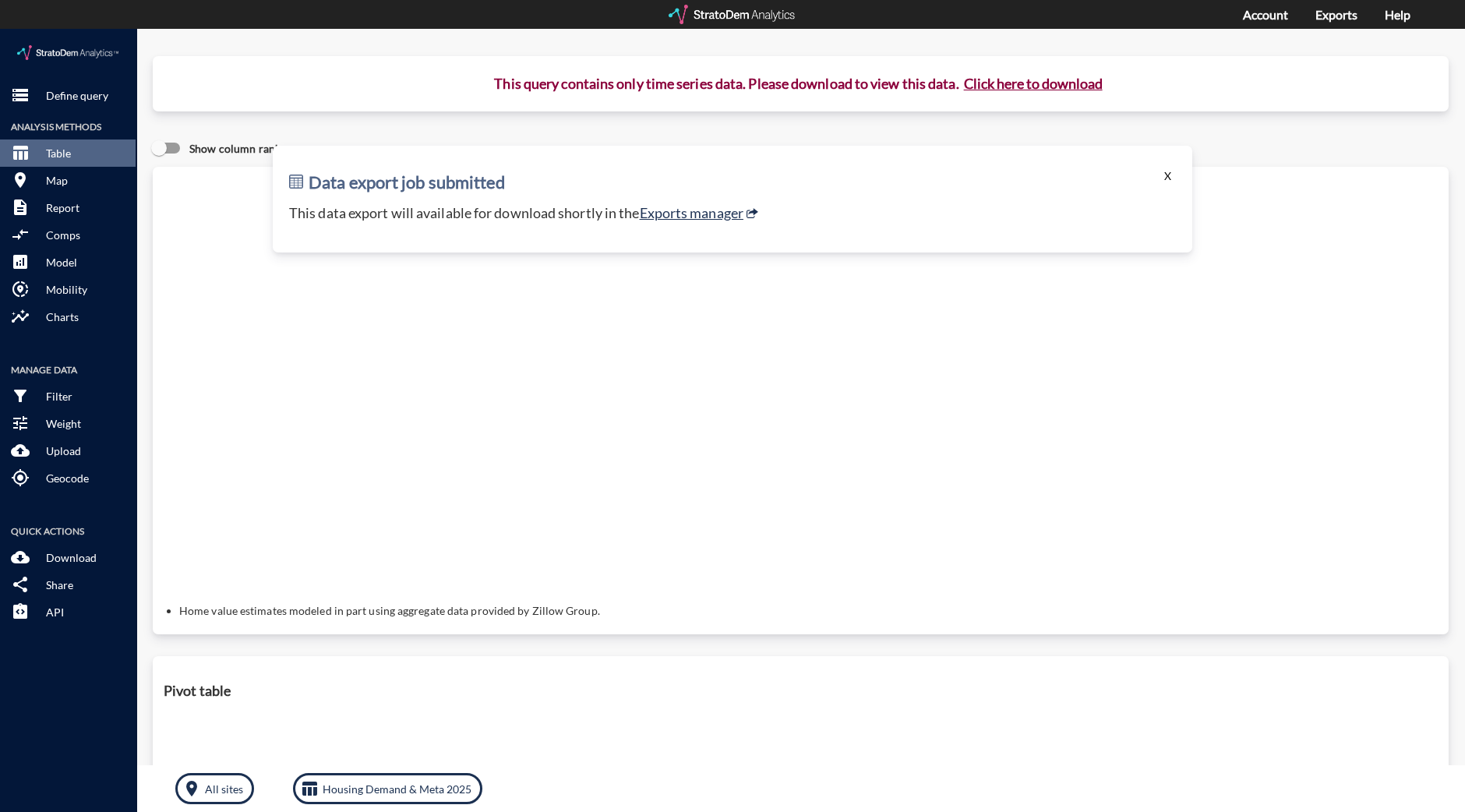
click button "X"
click p "Define query"
click button "X"
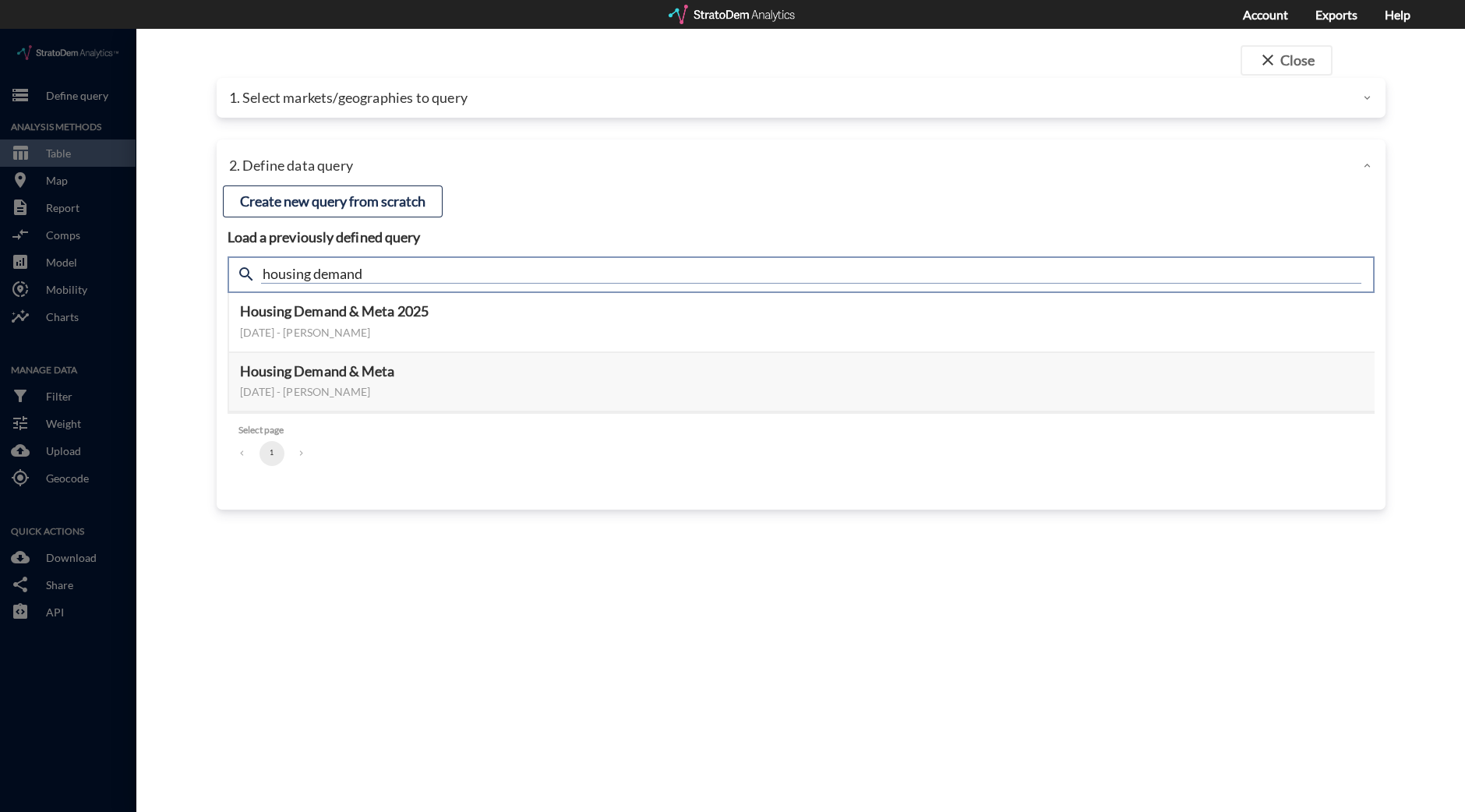
click input "housing demand"
drag, startPoint x: 420, startPoint y: 245, endPoint x: 211, endPoint y: 245, distance: 209.0
click div "close Close 1. Select markets/geographies to query Select which rows will appea…"
type input "active adult supplement"
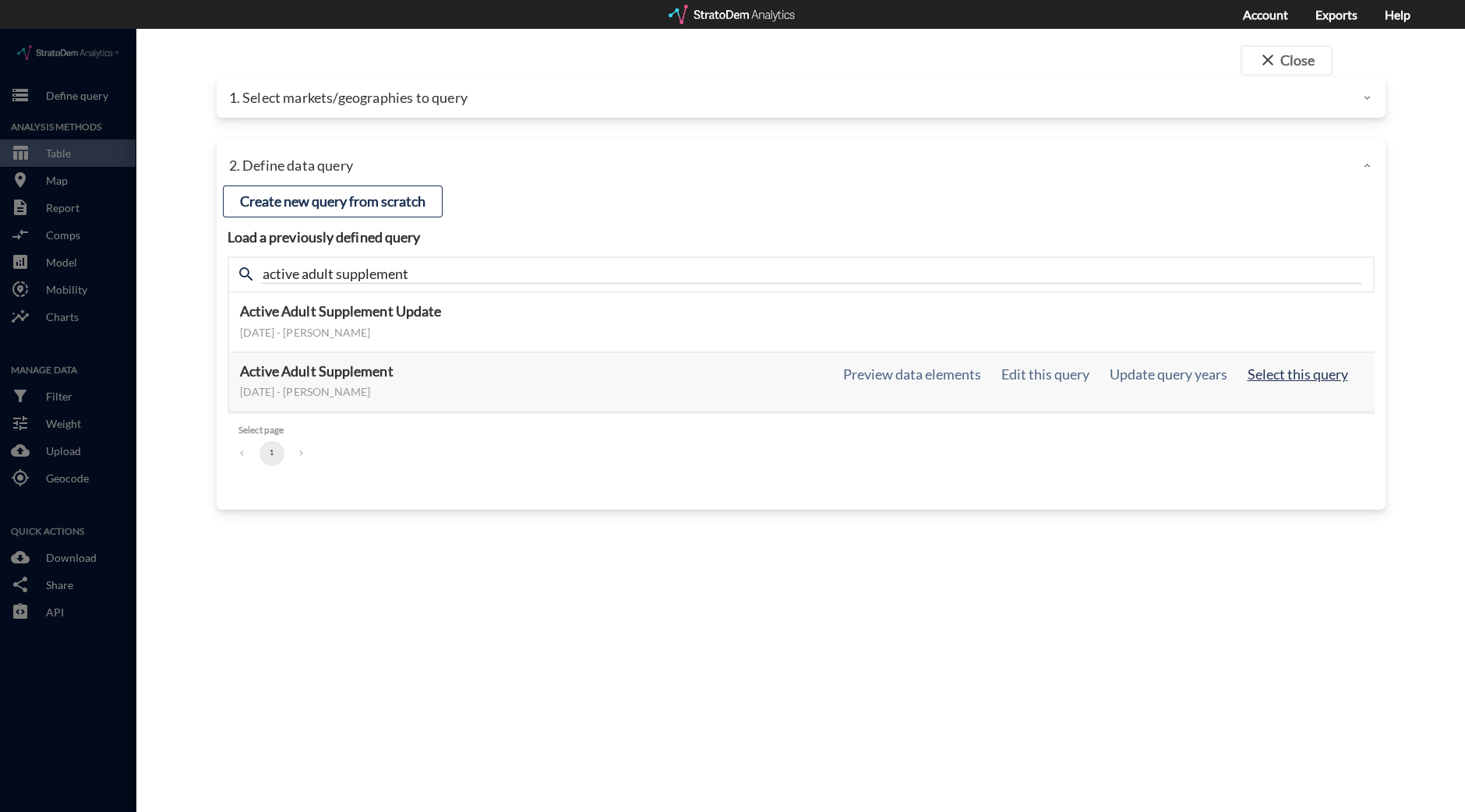
click button "Select this query"
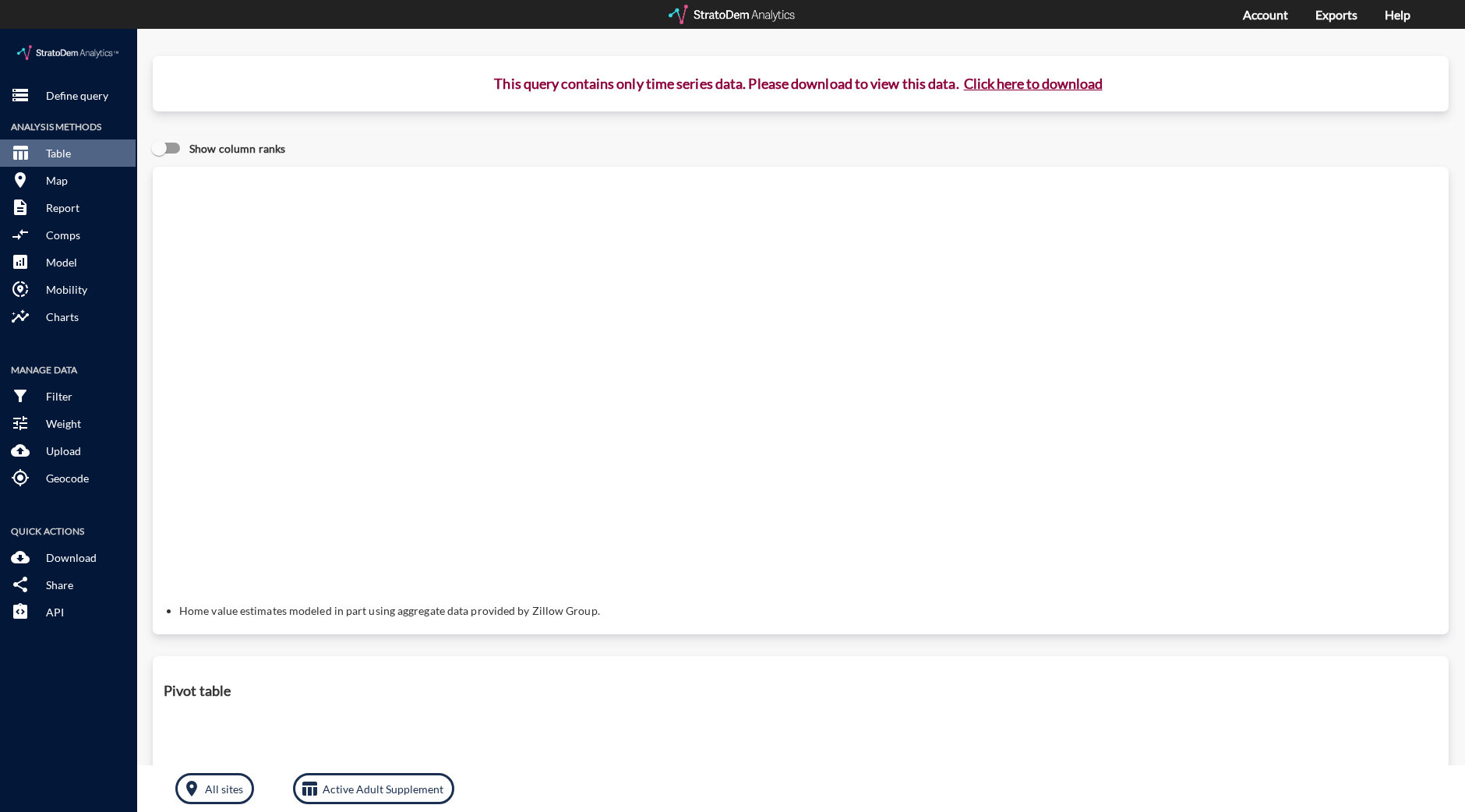
click button "Click here to download"
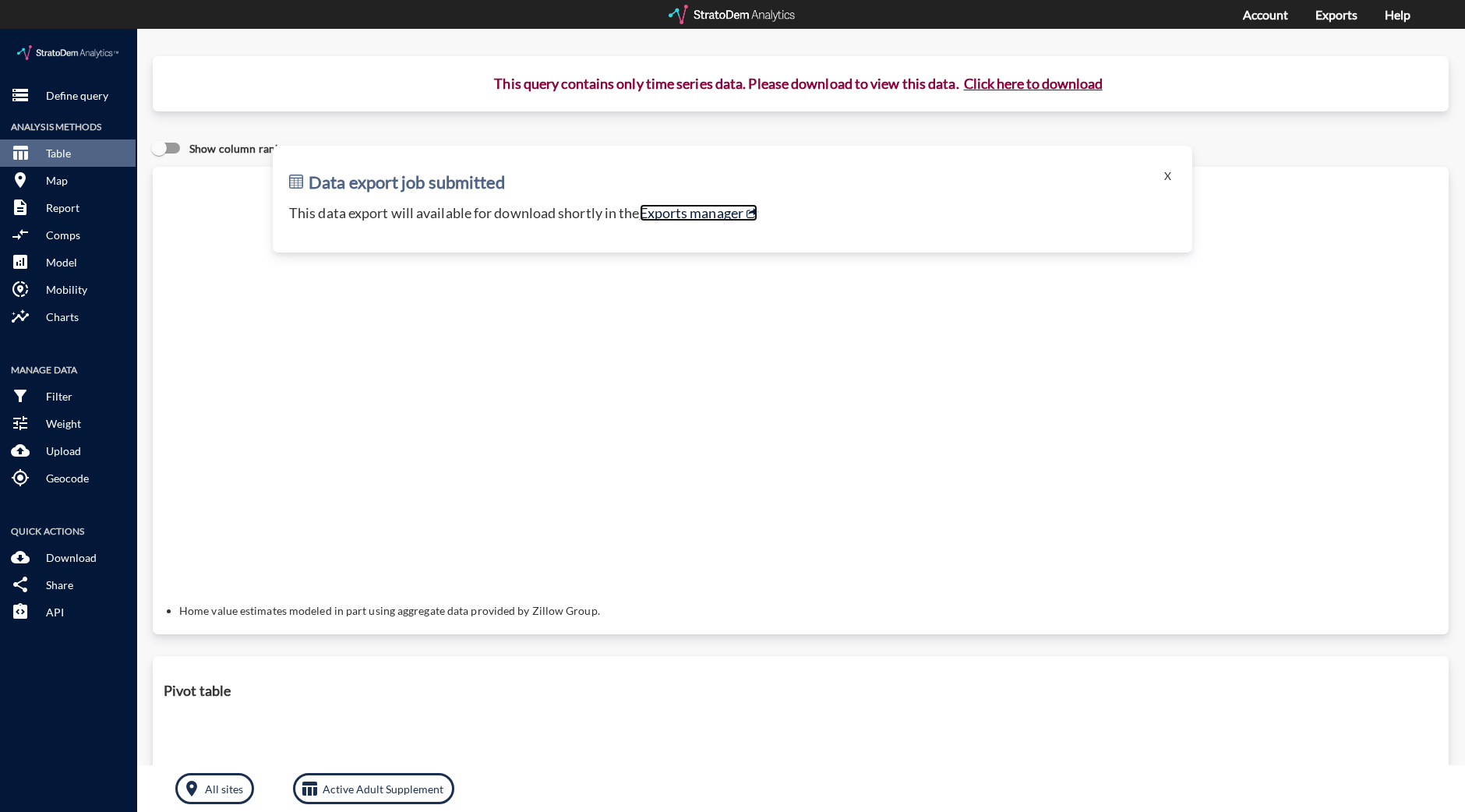
click link "Exports manager"
click button "storage Define query"
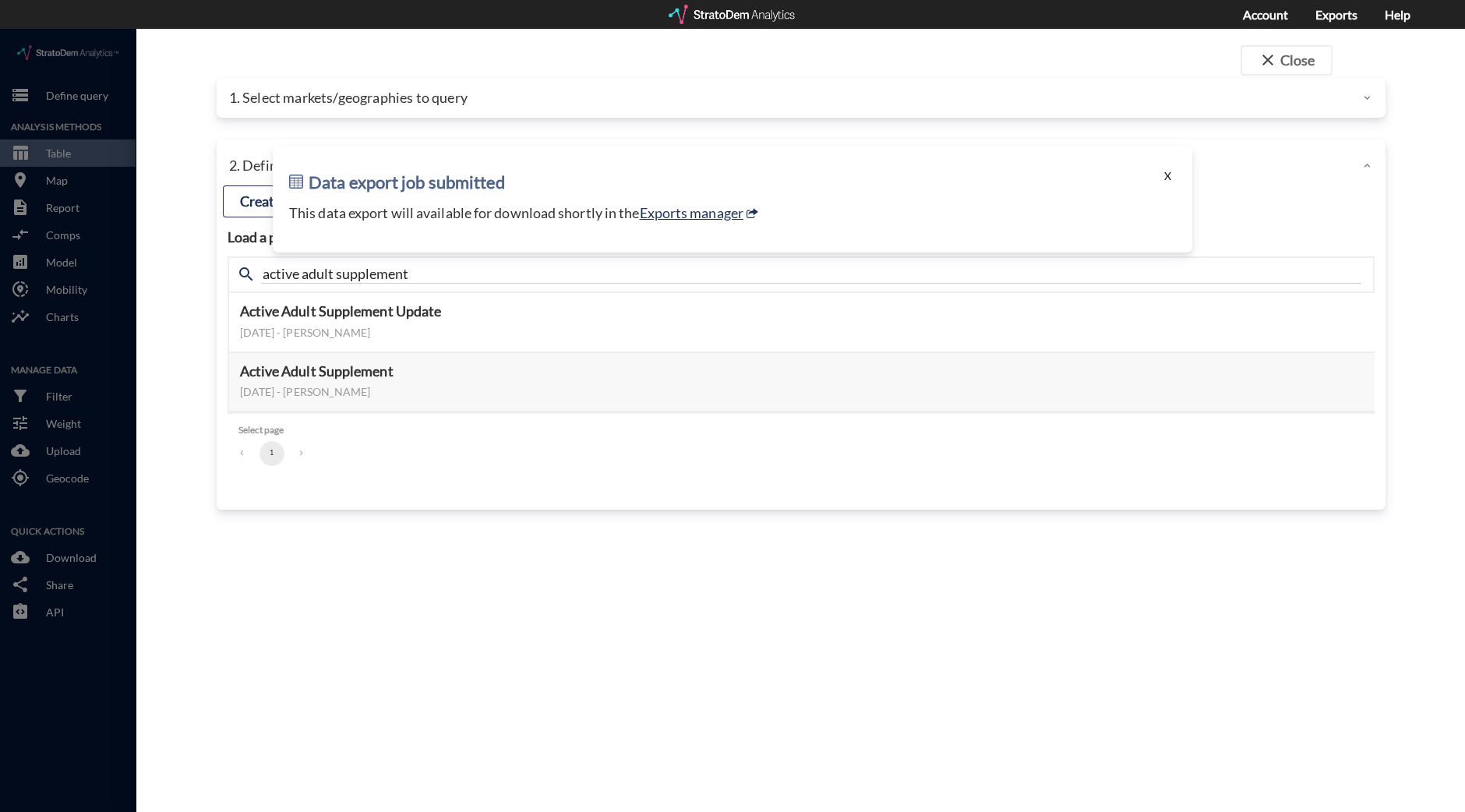
click button "X"
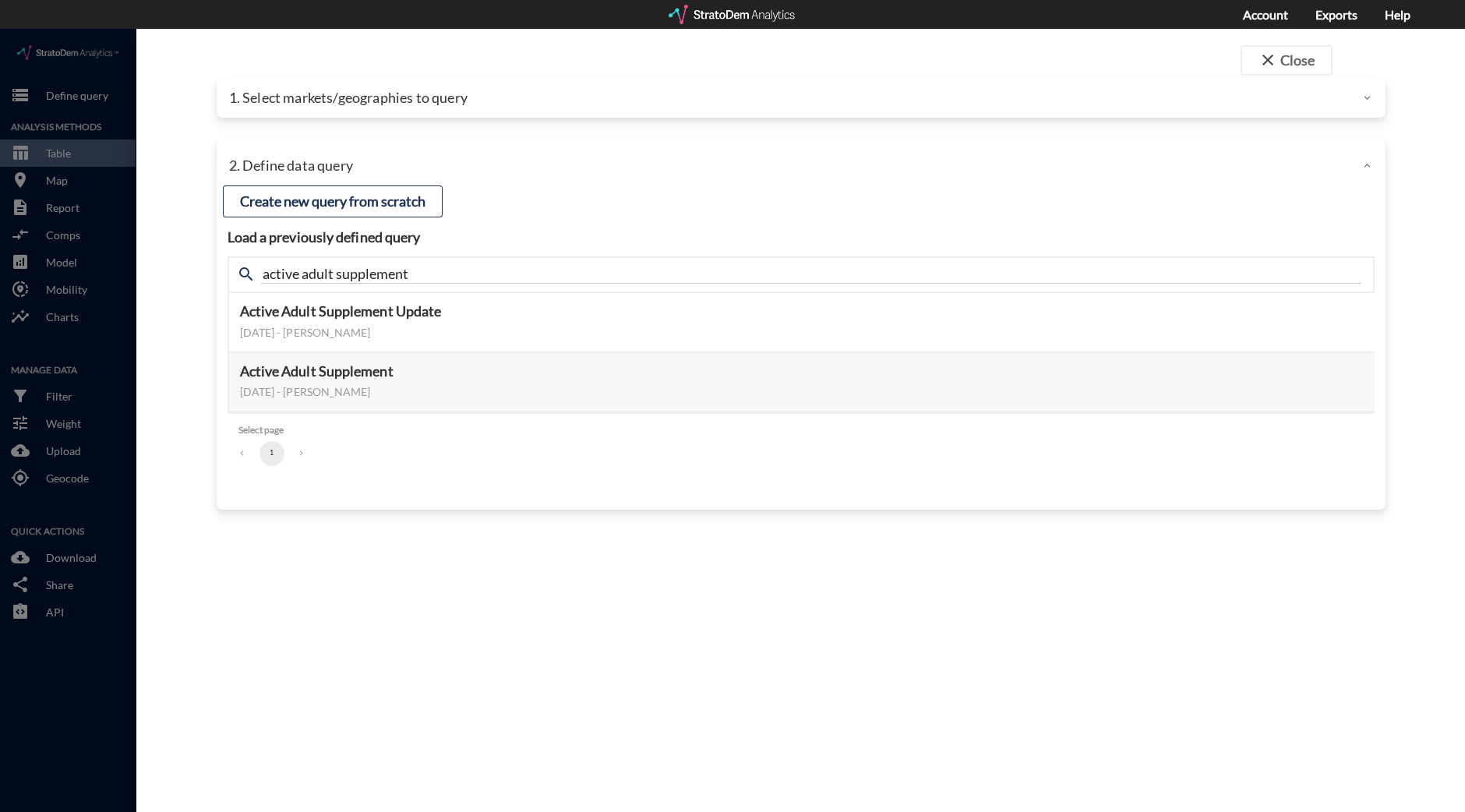
click p "1. Select markets/geographies to query"
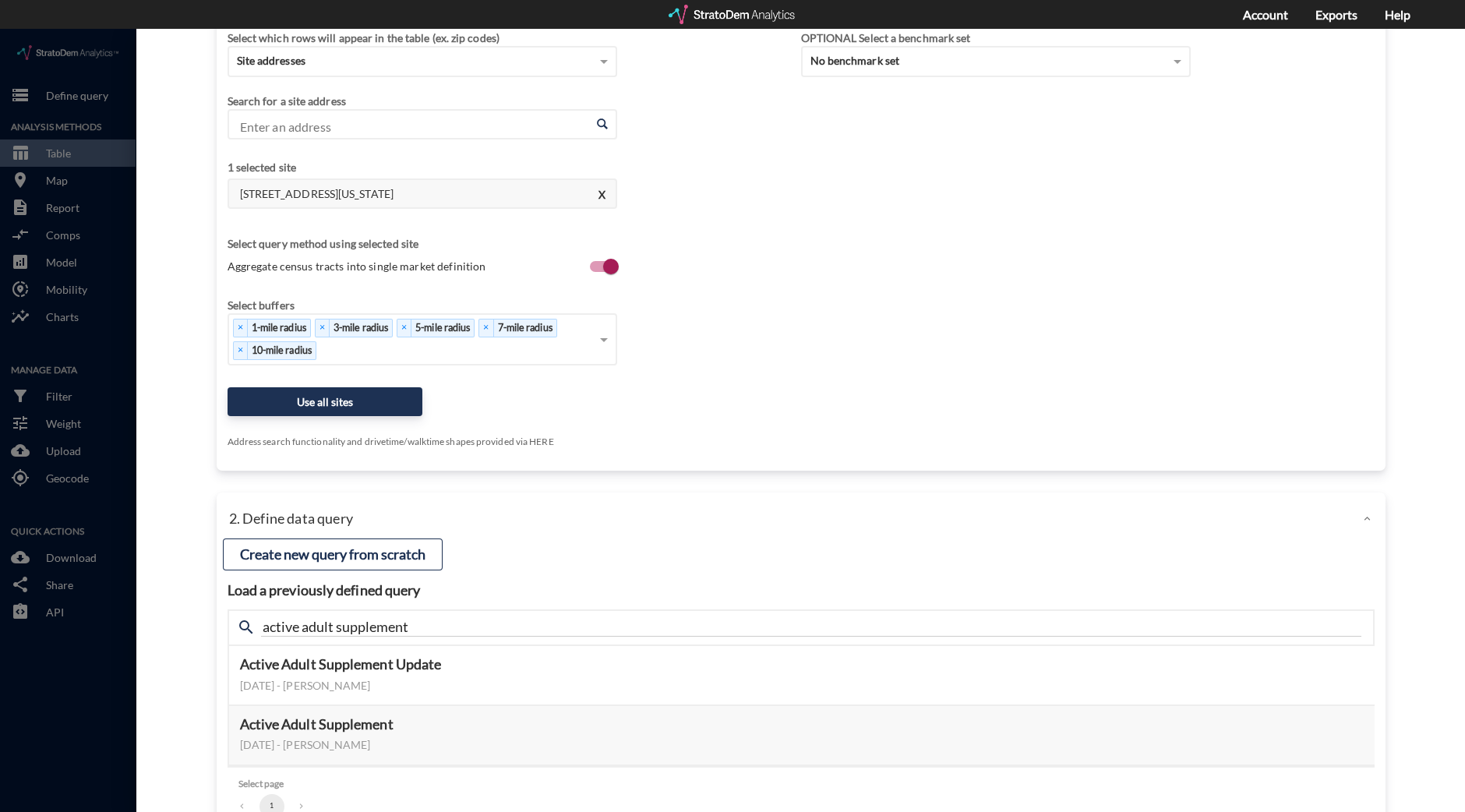
scroll to position [178, 0]
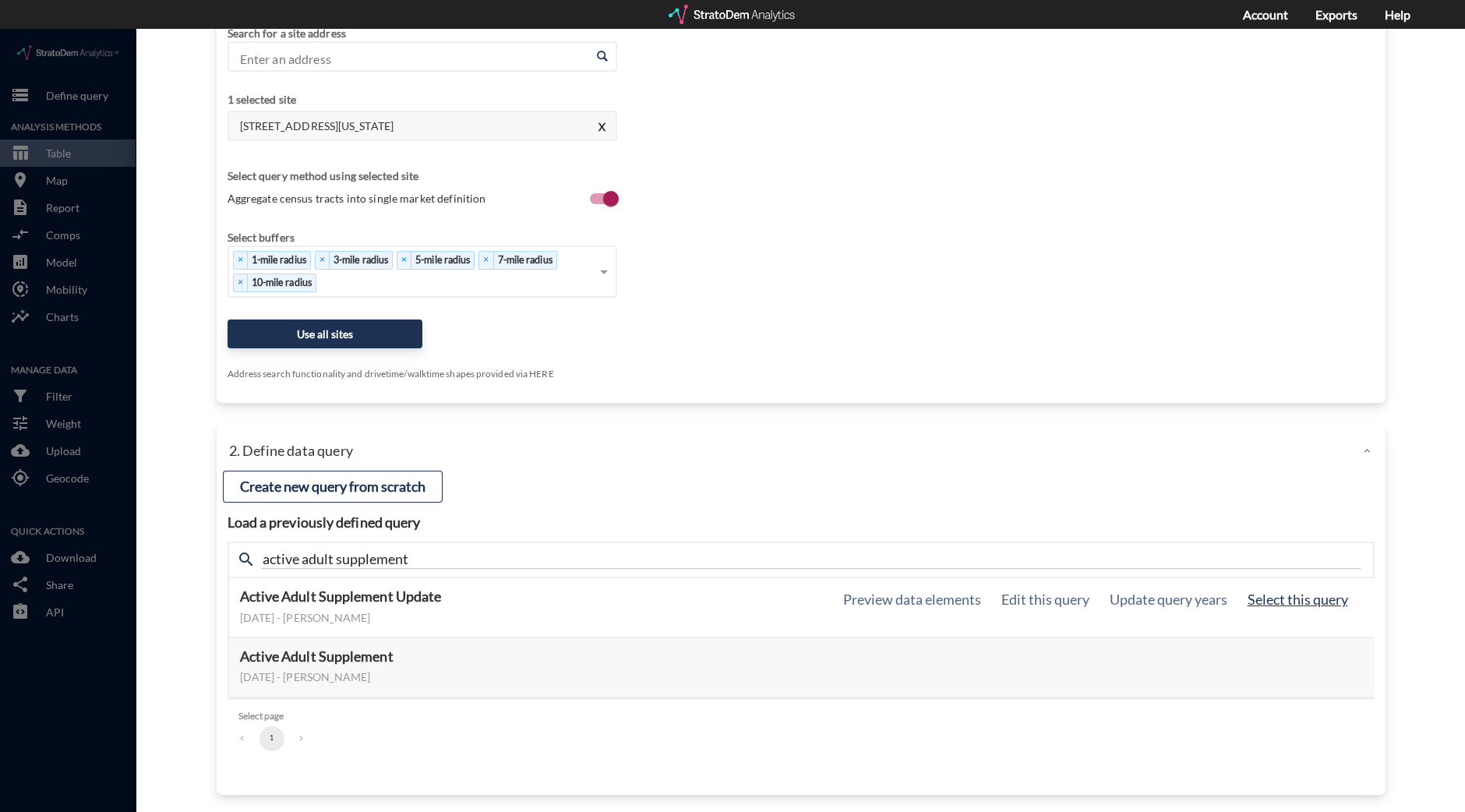
click button "Select this query"
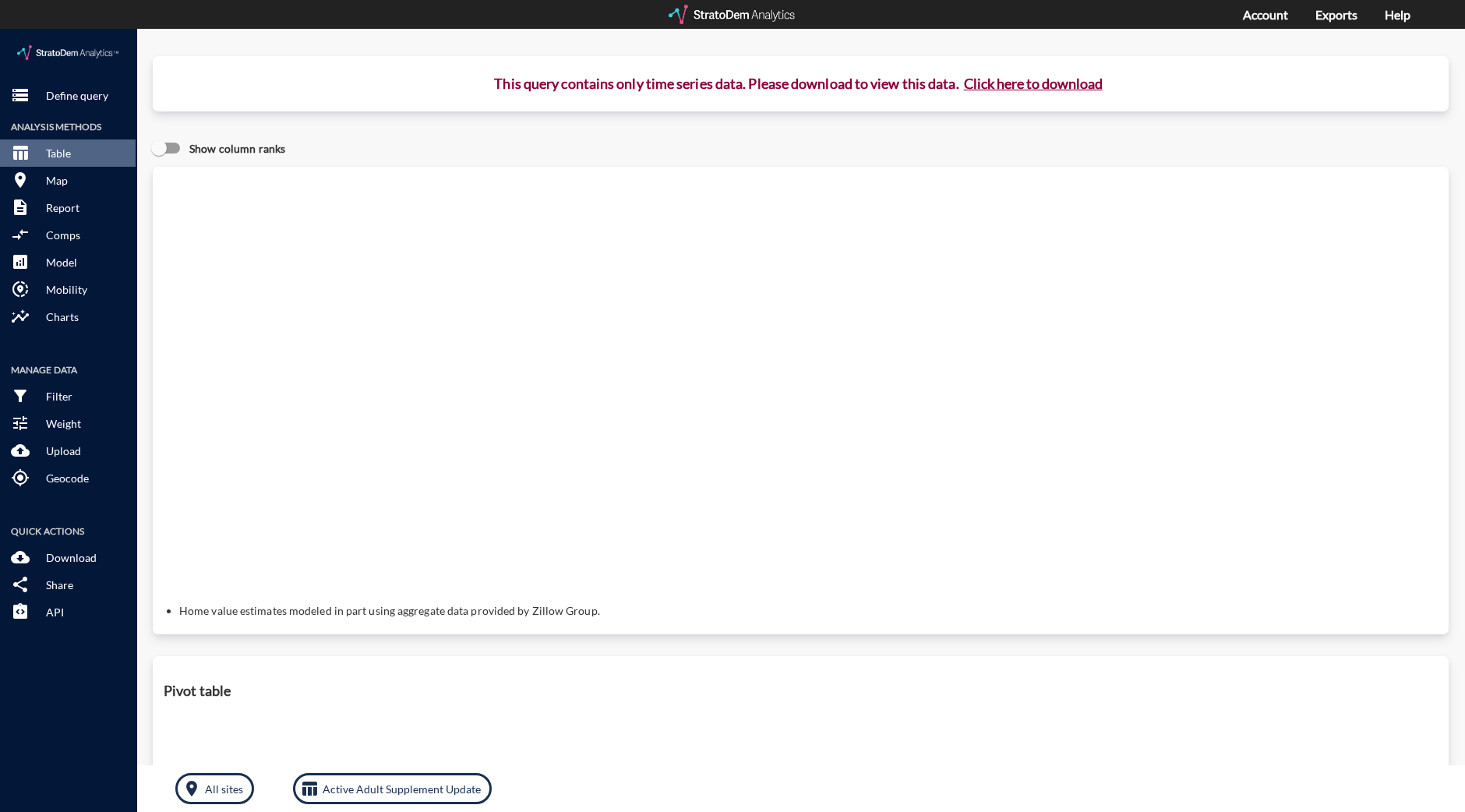
click button "Click here to download"
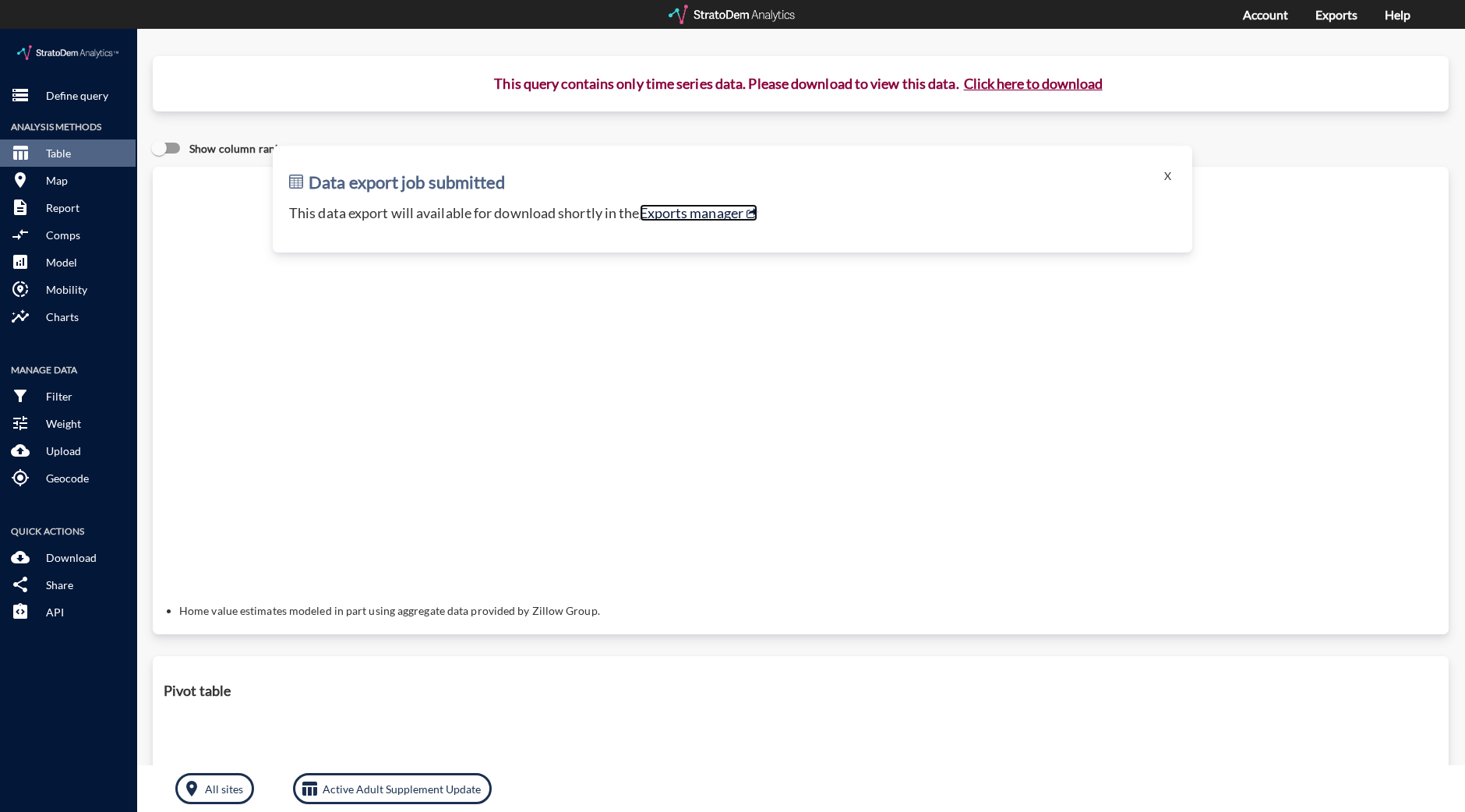
click link "Exports manager"
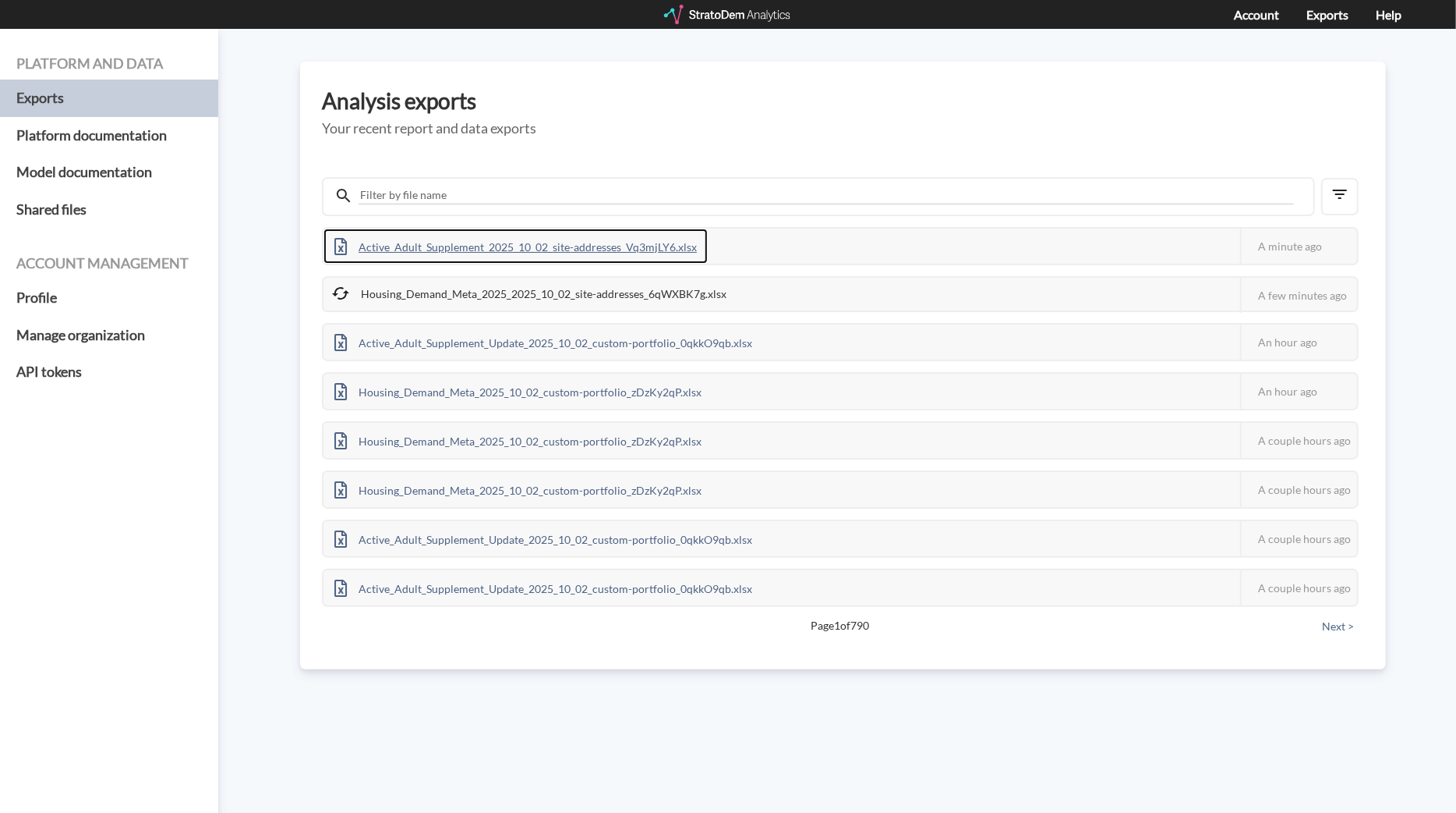
click at [507, 245] on div "Active_Adult_Supplement_2025_10_02_site-addresses_Vq3mjLY6.xlsx" at bounding box center [516, 245] width 384 height 35
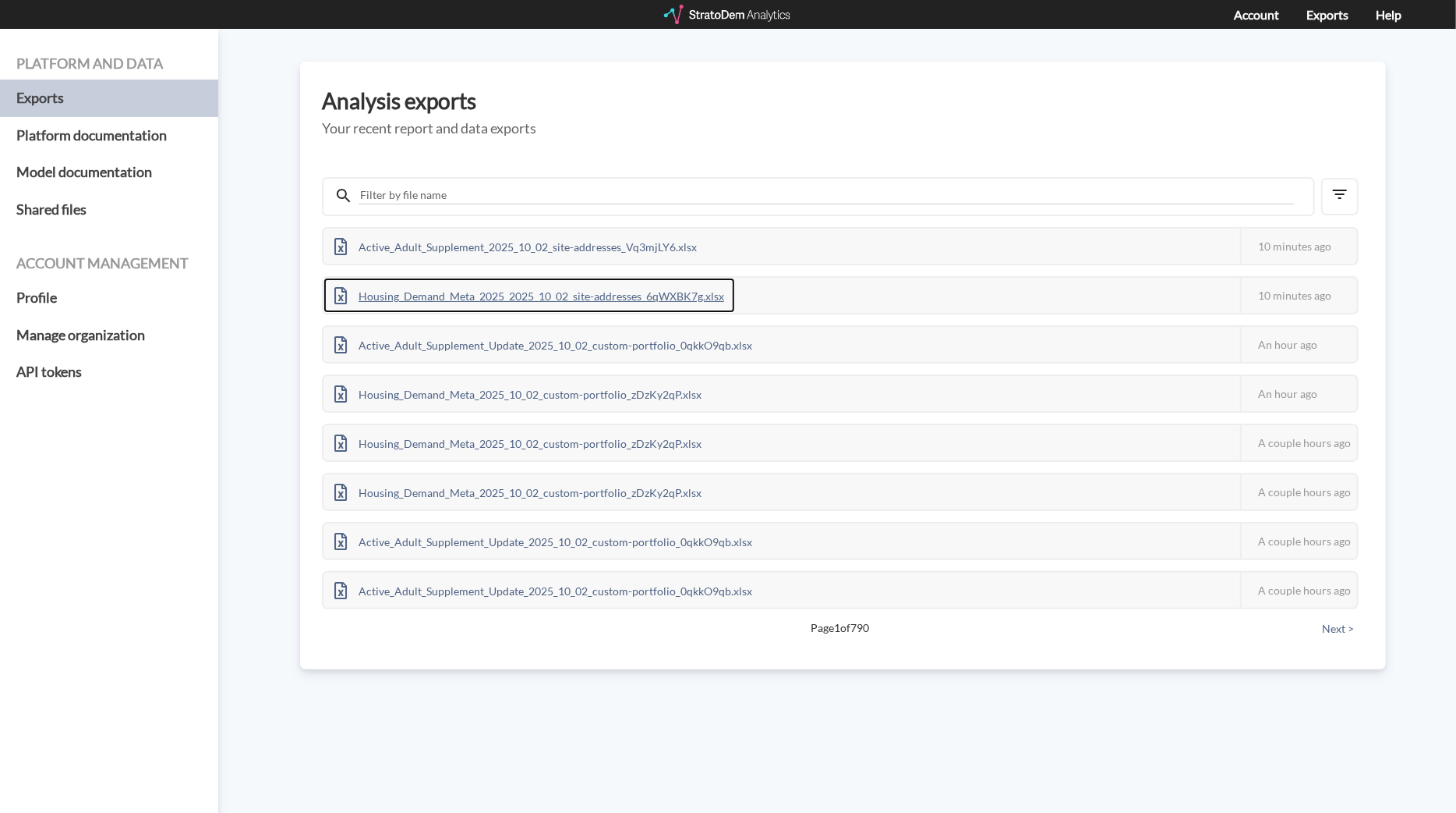
click at [548, 290] on div "Housing_Demand_Meta_2025_2025_10_02_site-addresses_6qWXBK7g.xlsx" at bounding box center [530, 295] width 411 height 35
click at [737, 20] on div at bounding box center [728, 14] width 129 height 20
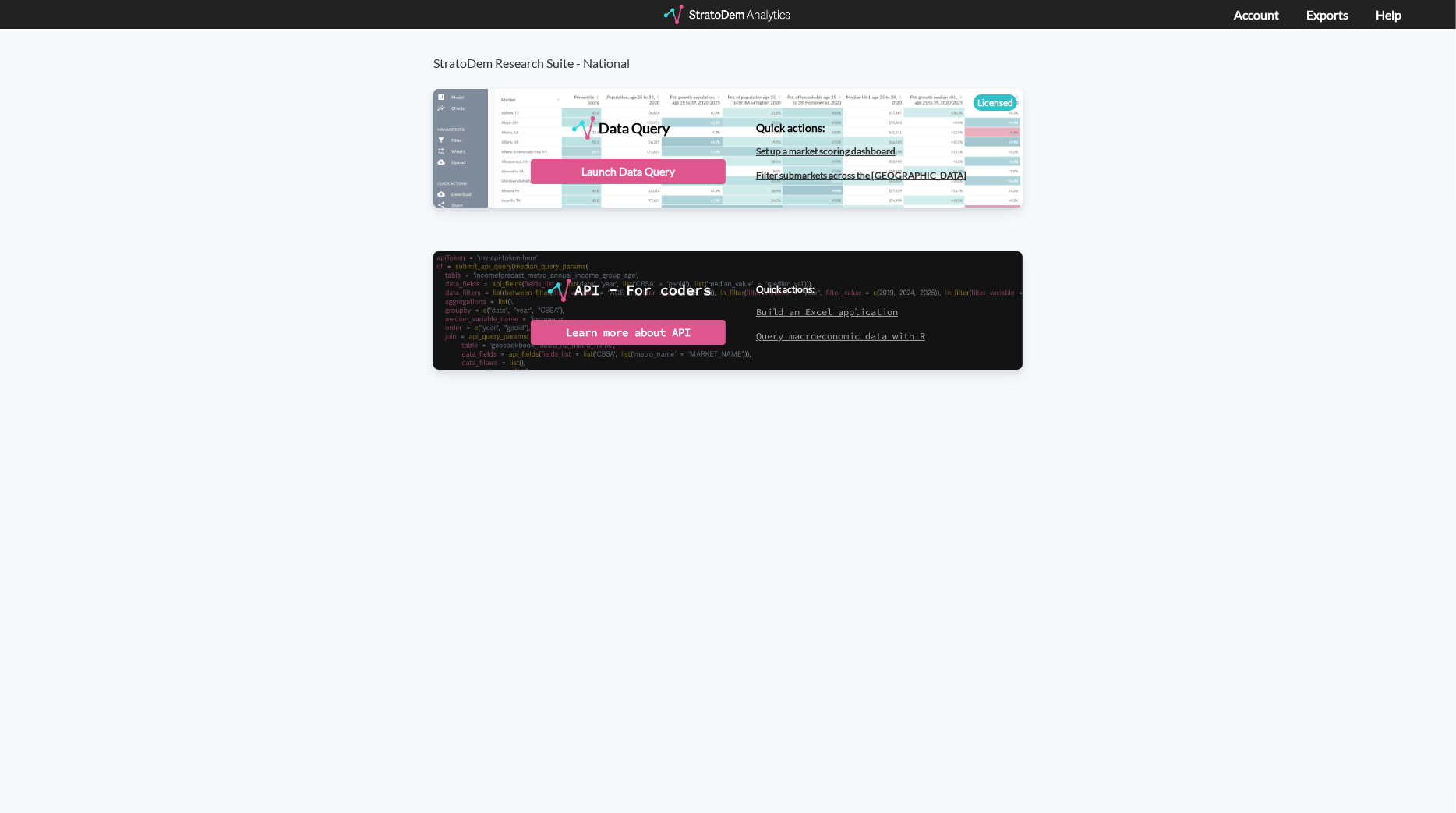
click at [577, 165] on div "Launch Data Query" at bounding box center [629, 171] width 195 height 25
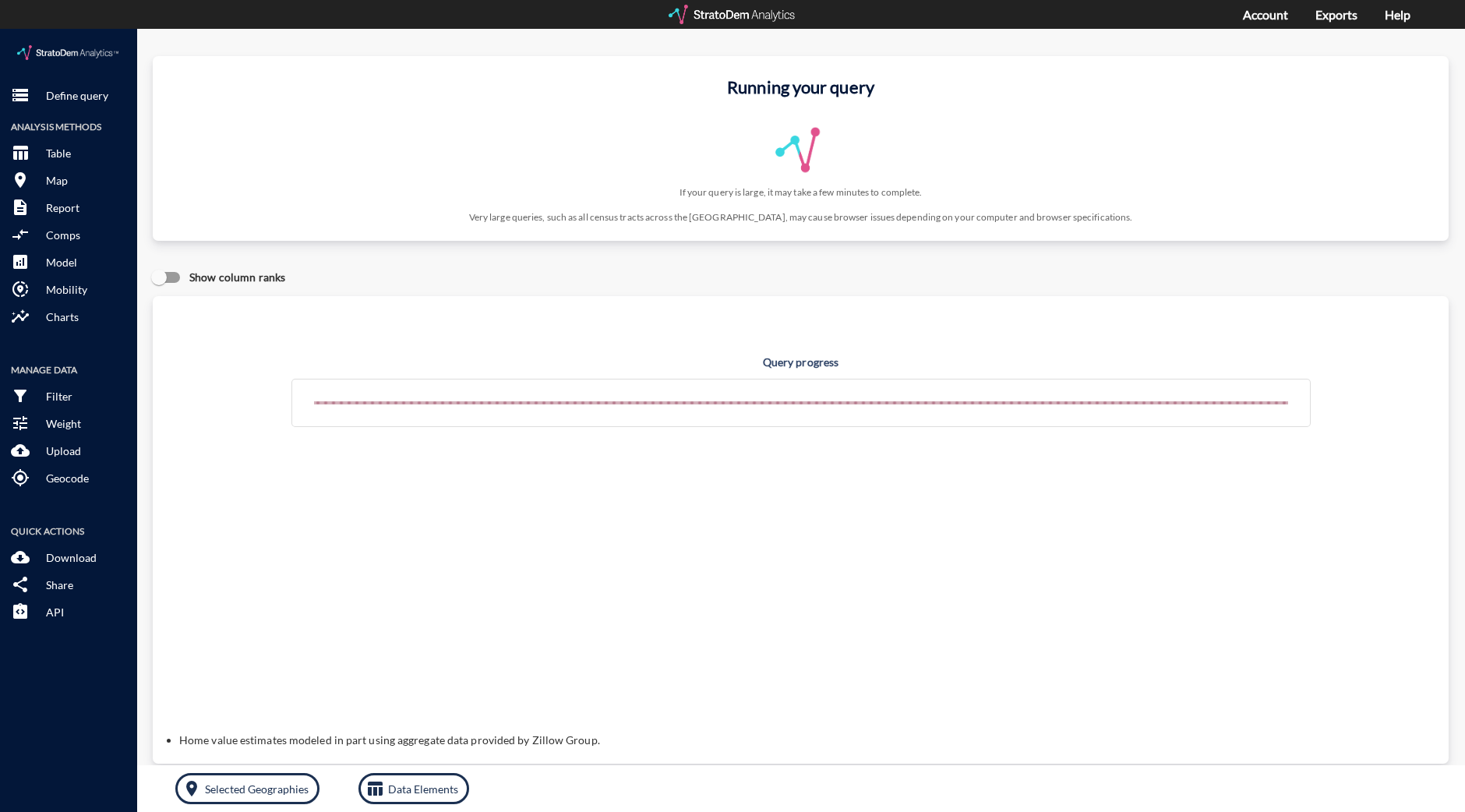
click p "Define query"
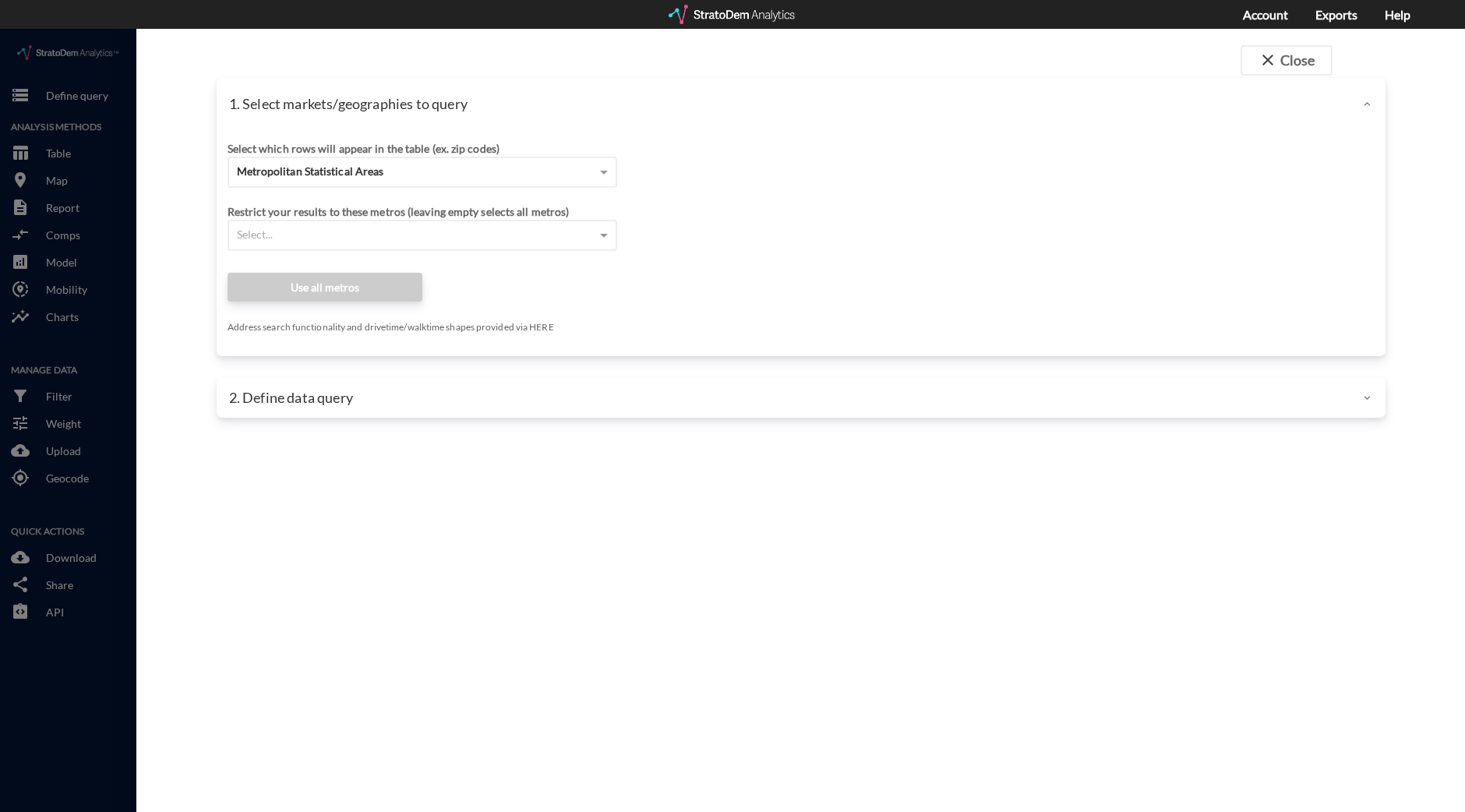
click p "1. Select markets/geographies to query"
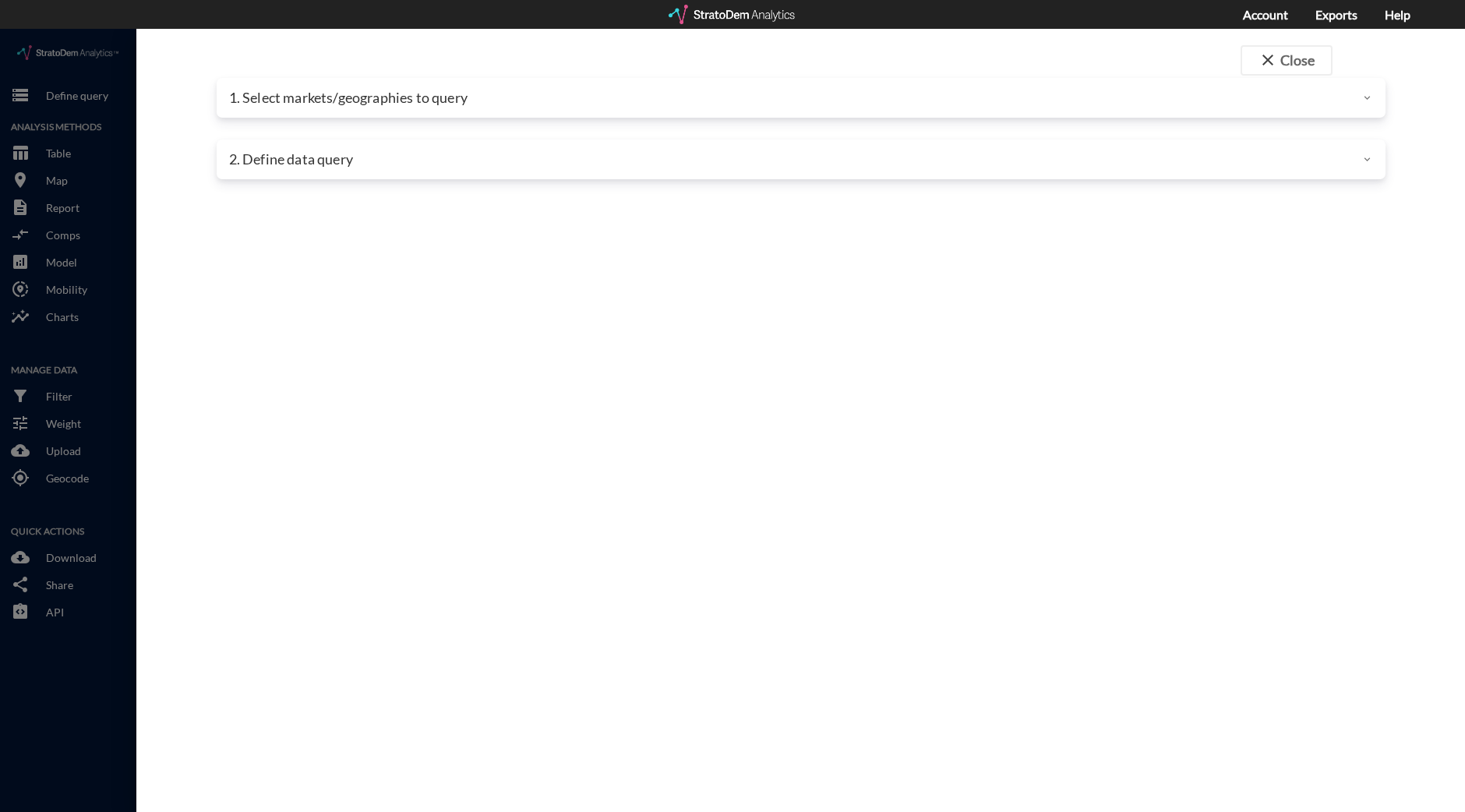
click p "1. Select markets/geographies to query"
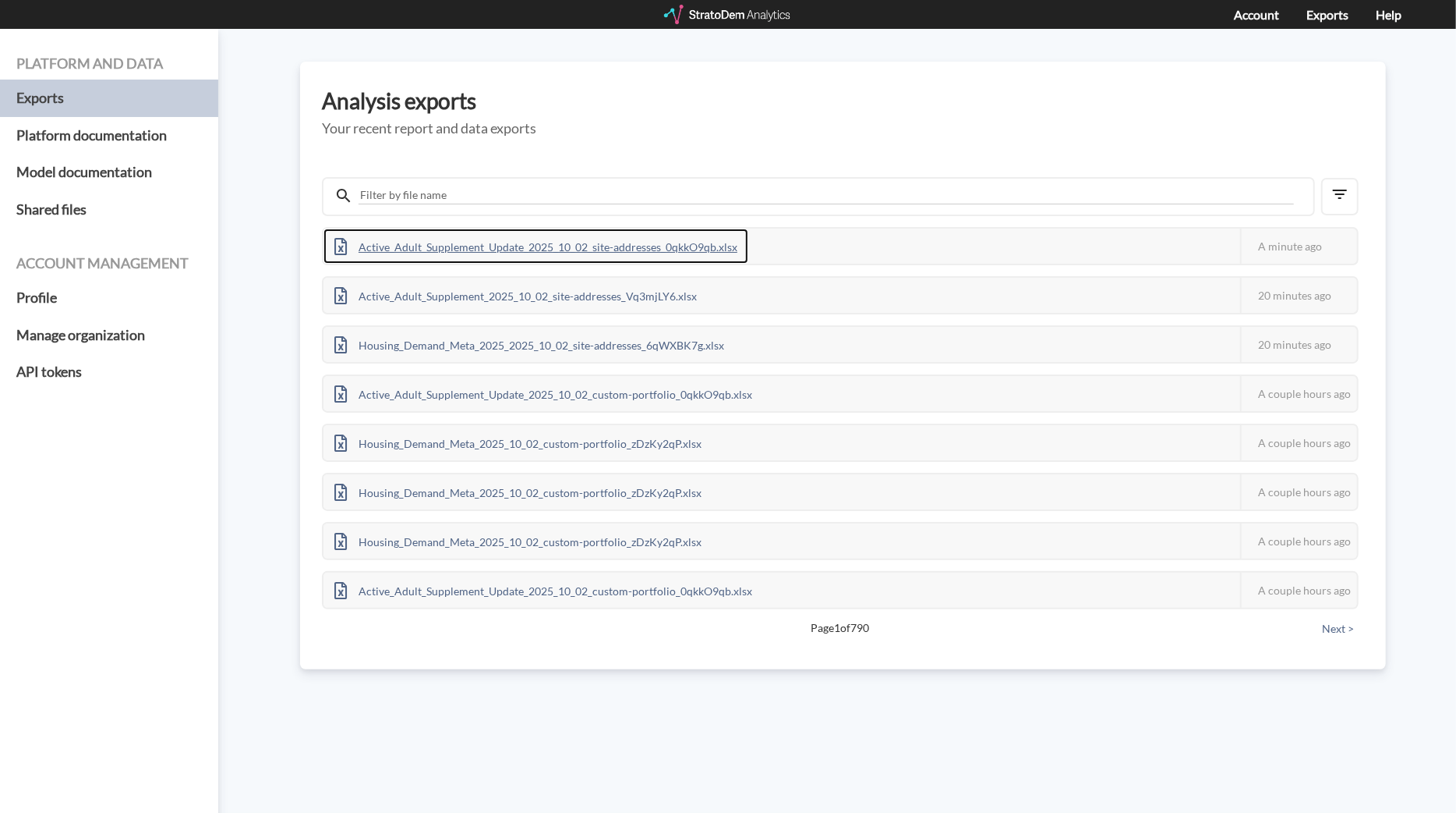
click at [554, 239] on div "Active_Adult_Supplement_Update_2025_10_02_site-addresses_0qkkO9qb.xlsx" at bounding box center [536, 245] width 425 height 35
